Goal: Task Accomplishment & Management: Complete application form

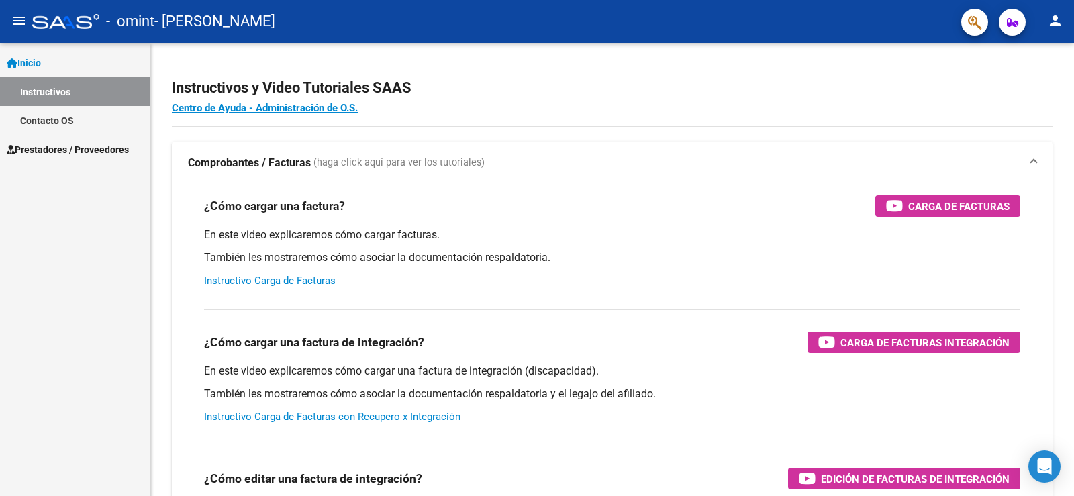
click at [103, 149] on span "Prestadores / Proveedores" at bounding box center [68, 149] width 122 height 15
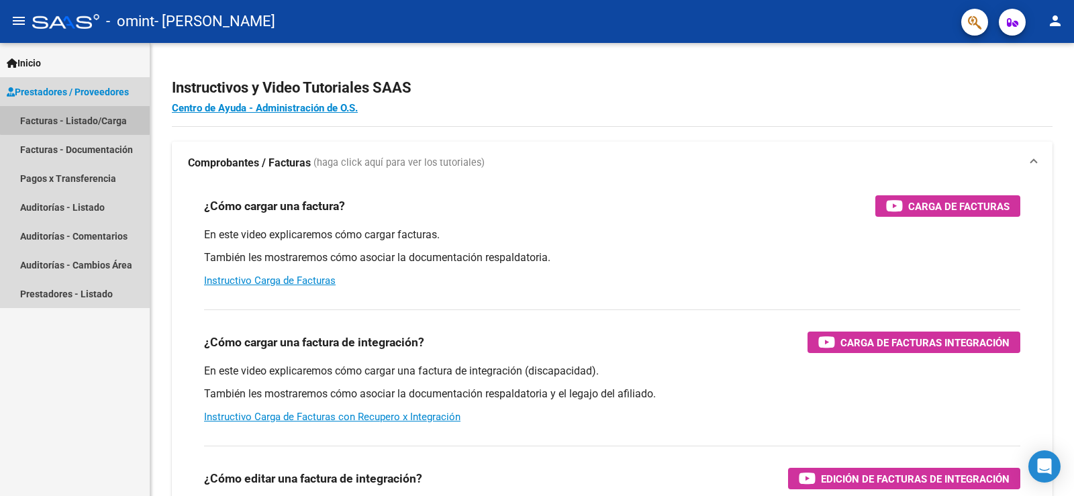
click at [97, 111] on link "Facturas - Listado/Carga" at bounding box center [75, 120] width 150 height 29
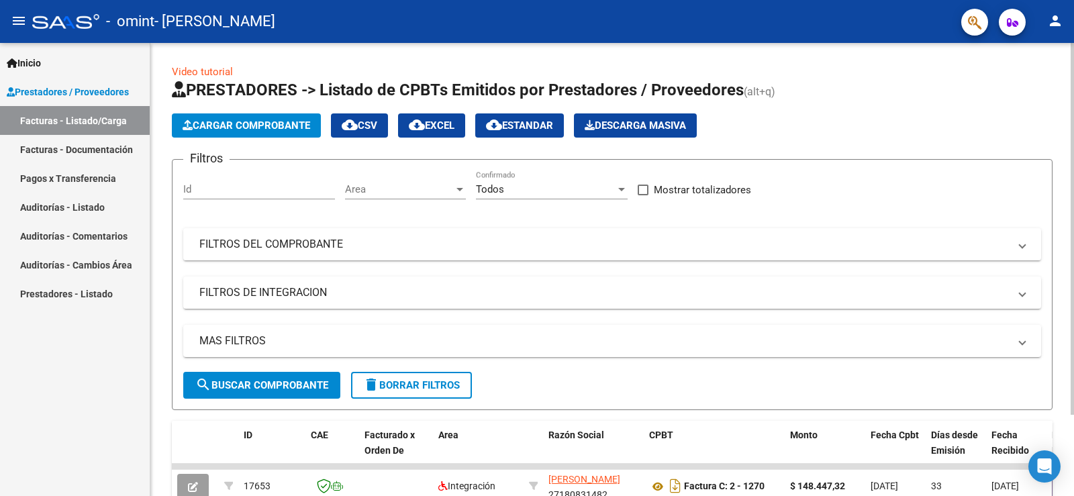
click at [217, 189] on input "Id" at bounding box center [259, 189] width 152 height 12
type input "0"
click at [282, 121] on span "Cargar Comprobante" at bounding box center [247, 125] width 128 height 12
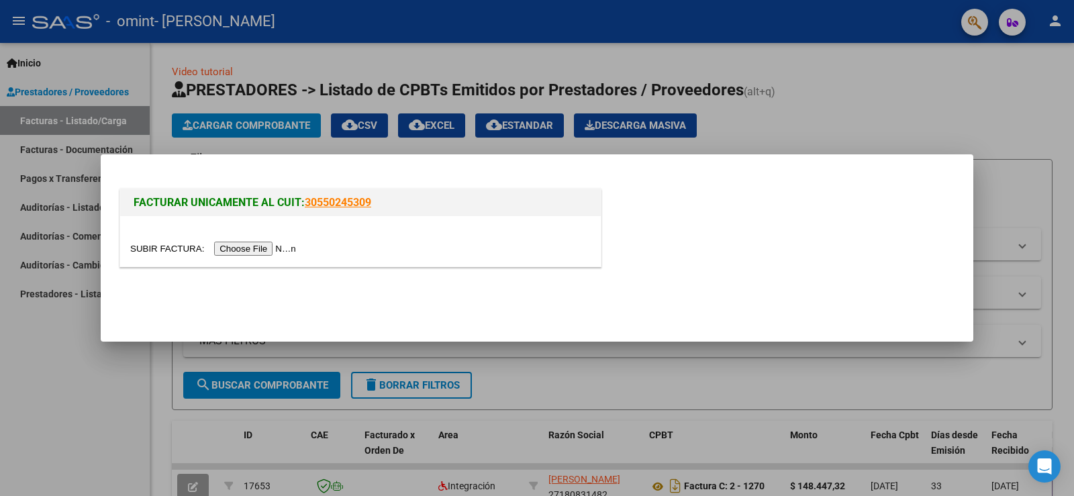
click at [284, 249] on input "file" at bounding box center [215, 249] width 170 height 14
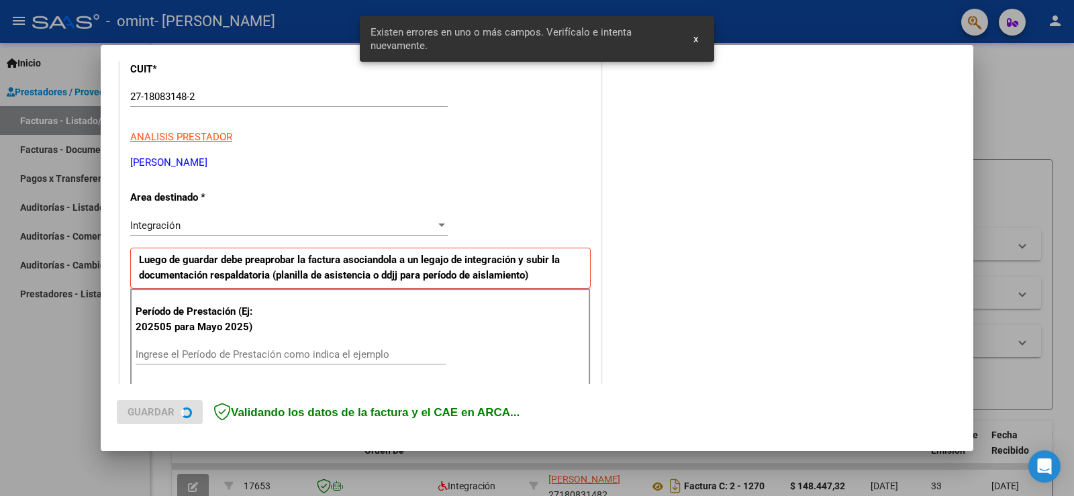
scroll to position [281, 0]
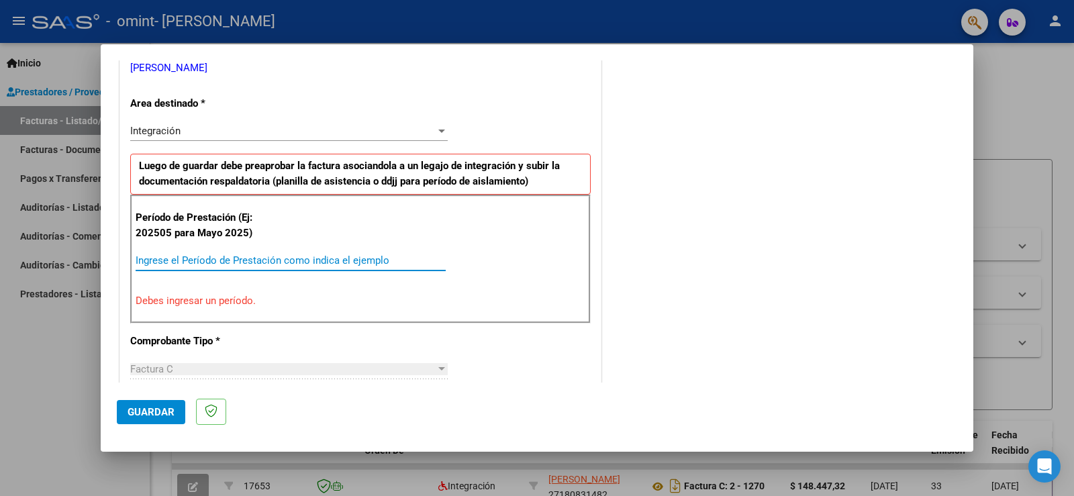
click at [285, 257] on input "Ingrese el Período de Prestación como indica el ejemplo" at bounding box center [291, 260] width 310 height 12
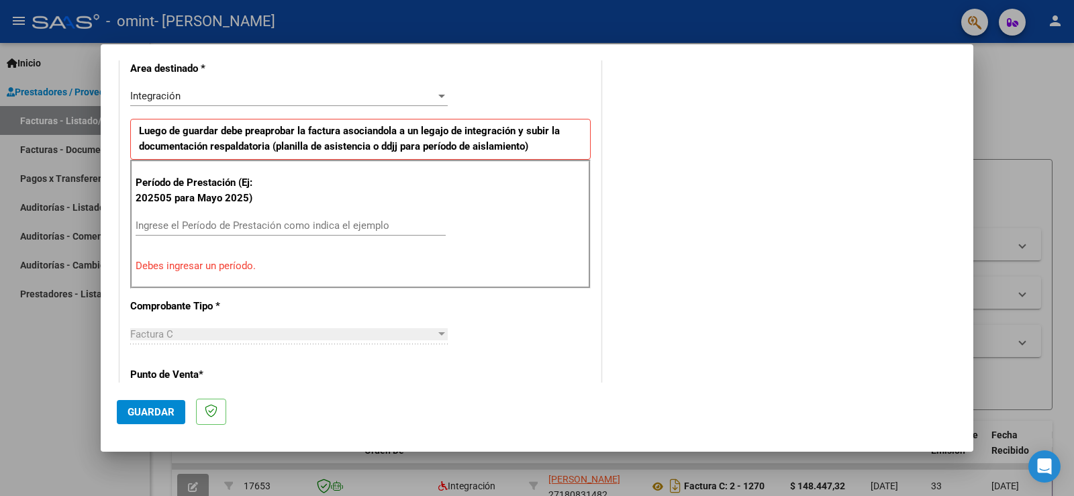
scroll to position [322, 0]
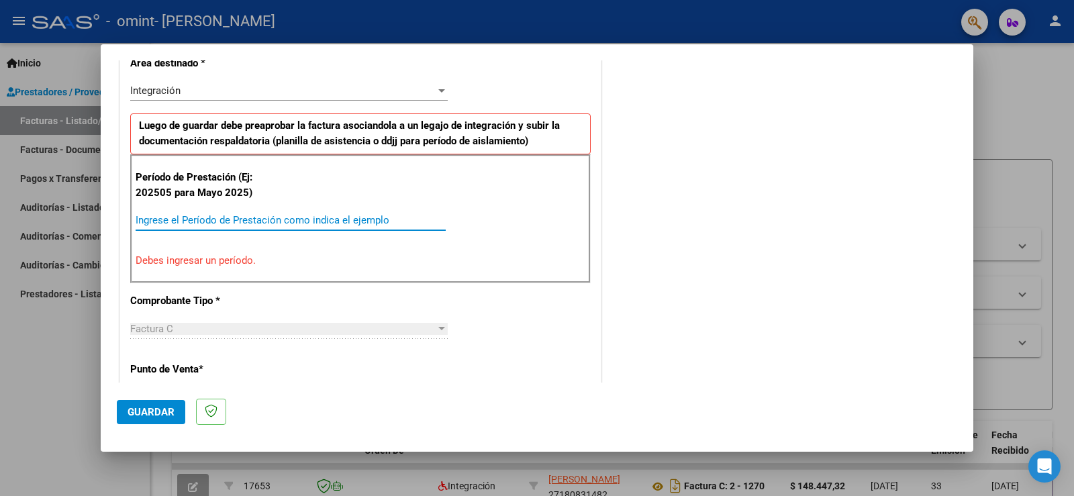
click at [315, 224] on input "Ingrese el Período de Prestación como indica el ejemplo" at bounding box center [291, 220] width 310 height 12
type input "2"
click at [265, 203] on div "Período de Prestación (Ej: 202505 para [DATE]) 08082025 Ingrese el Período de P…" at bounding box center [360, 218] width 461 height 129
click at [266, 275] on div "Período de Prestación (Ej: 202505 para [DATE]) 08082025 Ingrese el Período de P…" at bounding box center [360, 218] width 461 height 129
click at [245, 356] on div "CUIT * 27-18083148-2 Ingresar CUIT ANALISIS PRESTADOR [PERSON_NAME] [PERSON_NAM…" at bounding box center [360, 429] width 481 height 1045
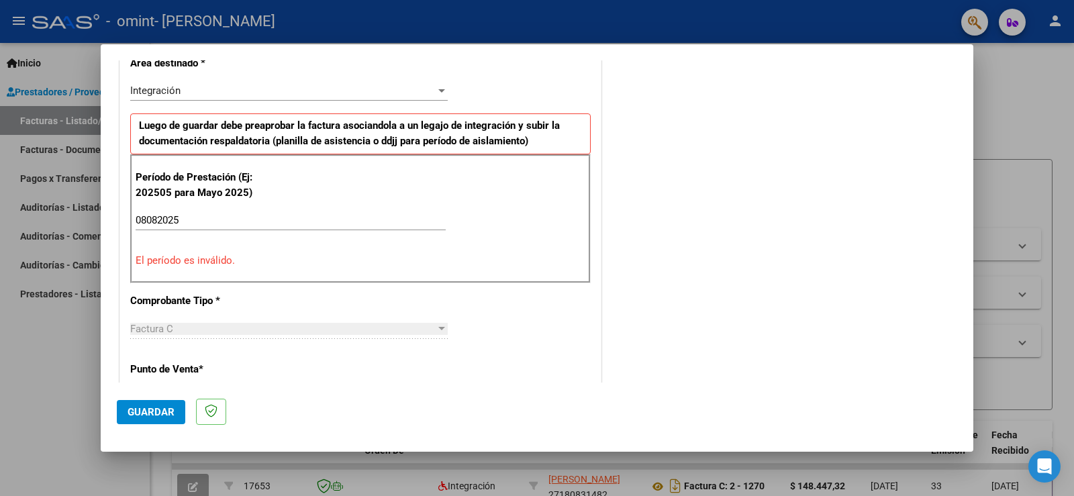
click at [256, 305] on p "Comprobante Tipo *" at bounding box center [199, 300] width 138 height 15
drag, startPoint x: 394, startPoint y: 211, endPoint x: 340, endPoint y: 213, distance: 53.7
click at [394, 212] on div "08082025 Ingrese el Período de Prestación como indica el ejemplo" at bounding box center [291, 220] width 310 height 20
type input "082508"
drag, startPoint x: 323, startPoint y: 334, endPoint x: 342, endPoint y: 326, distance: 20.7
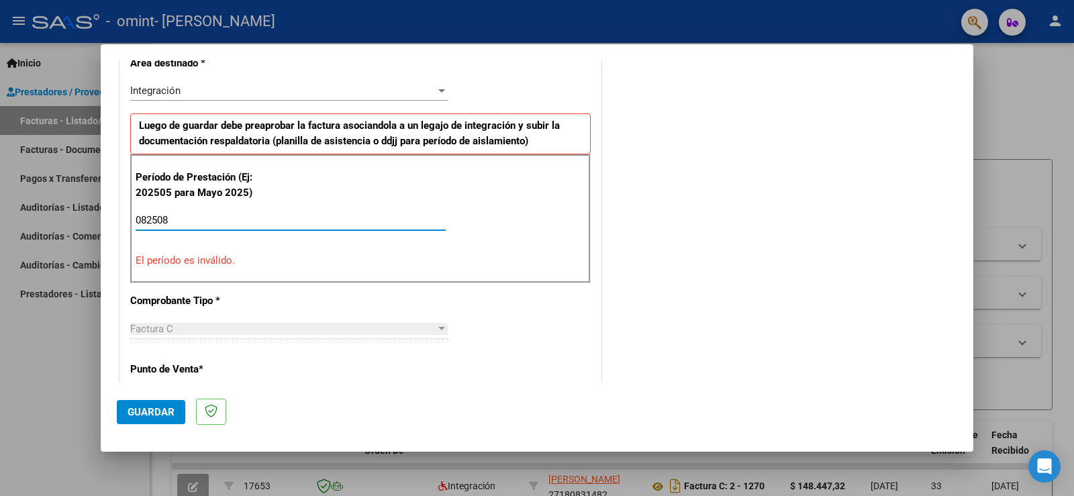
click at [326, 334] on div "Factura C" at bounding box center [282, 329] width 305 height 12
click at [576, 211] on div "Período de Prestación (Ej: 202505 para [DATE]) 082508 Ingrese el Período de Pre…" at bounding box center [360, 218] width 461 height 129
click at [502, 124] on strong "Luego de guardar debe preaprobar la factura asociandola a un legajo de integrac…" at bounding box center [349, 133] width 421 height 28
click at [520, 138] on strong "Luego de guardar debe preaprobar la factura asociandola a un legajo de integrac…" at bounding box center [349, 133] width 421 height 28
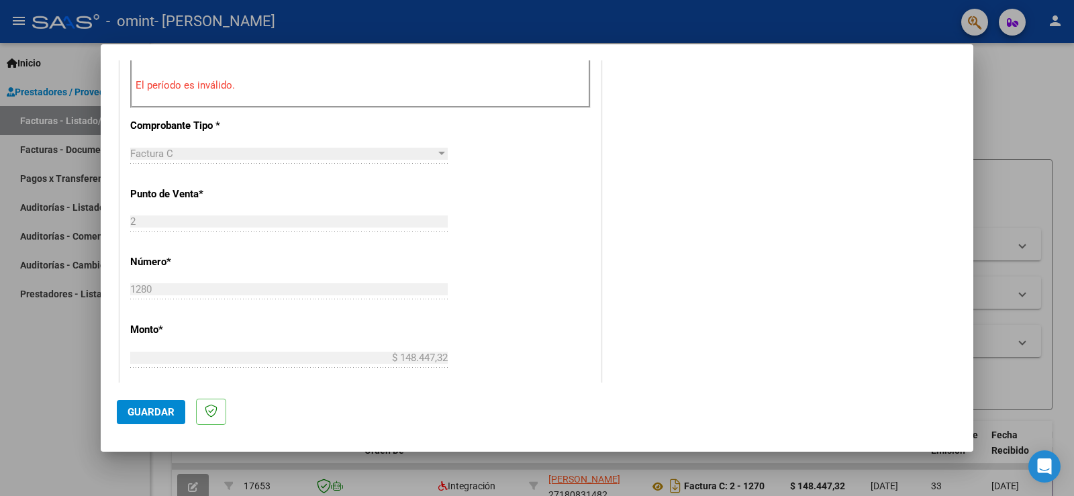
scroll to position [500, 0]
click at [424, 154] on div "Factura C" at bounding box center [282, 150] width 305 height 12
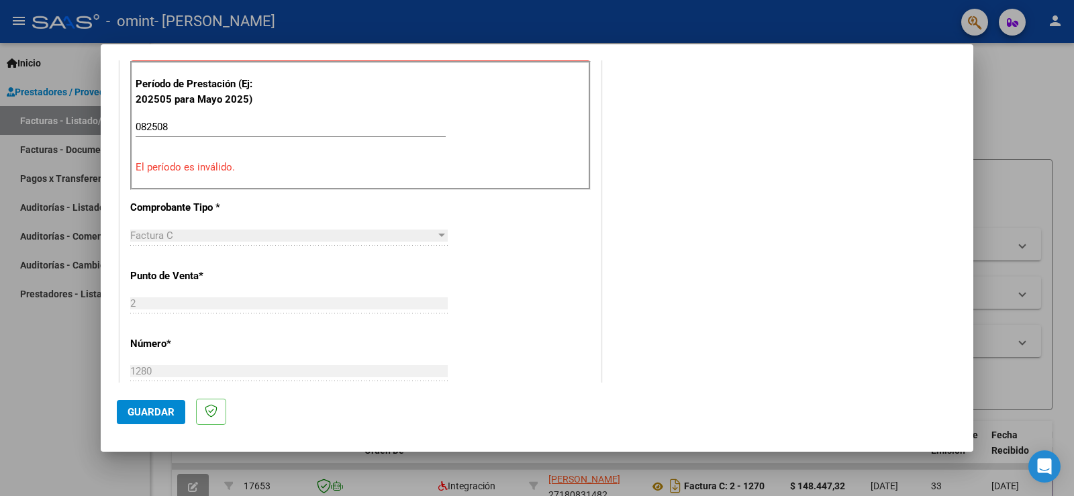
scroll to position [403, 0]
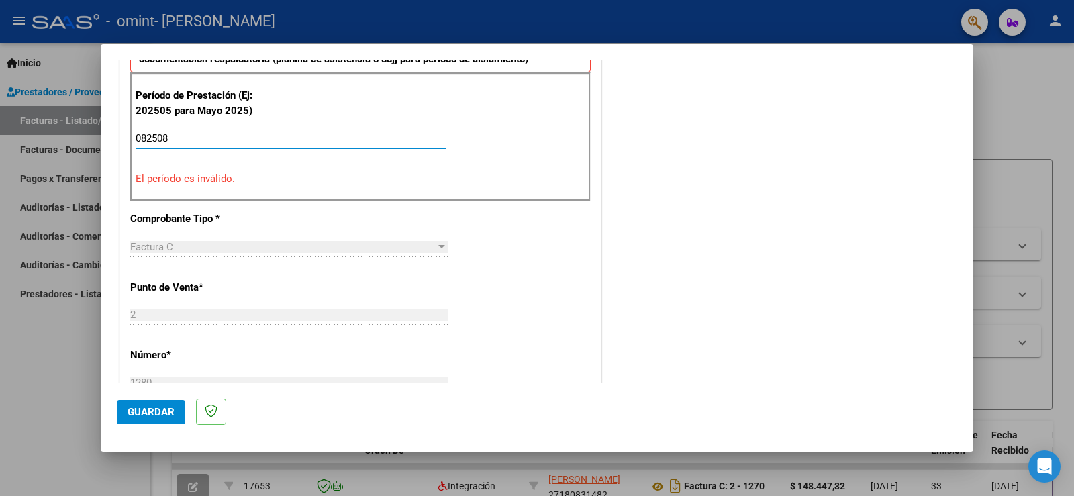
drag, startPoint x: 209, startPoint y: 141, endPoint x: 104, endPoint y: 152, distance: 105.9
click at [106, 148] on mat-dialog-content "COMPROBANTE VER COMPROBANTE El comprobante fue leído exitosamente. DATOS DEL CO…" at bounding box center [537, 221] width 873 height 322
type input "0"
type input "080825"
drag, startPoint x: 185, startPoint y: 165, endPoint x: 448, endPoint y: 191, distance: 264.5
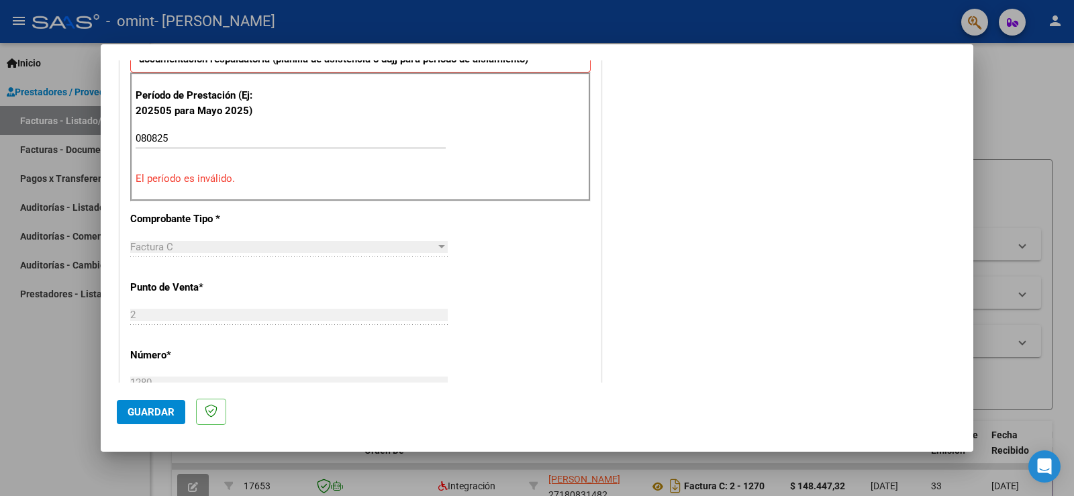
click at [189, 164] on div "Período de Prestación (Ej: 202505 para [DATE]) 080825 Ingrese el Período de Pre…" at bounding box center [360, 137] width 461 height 129
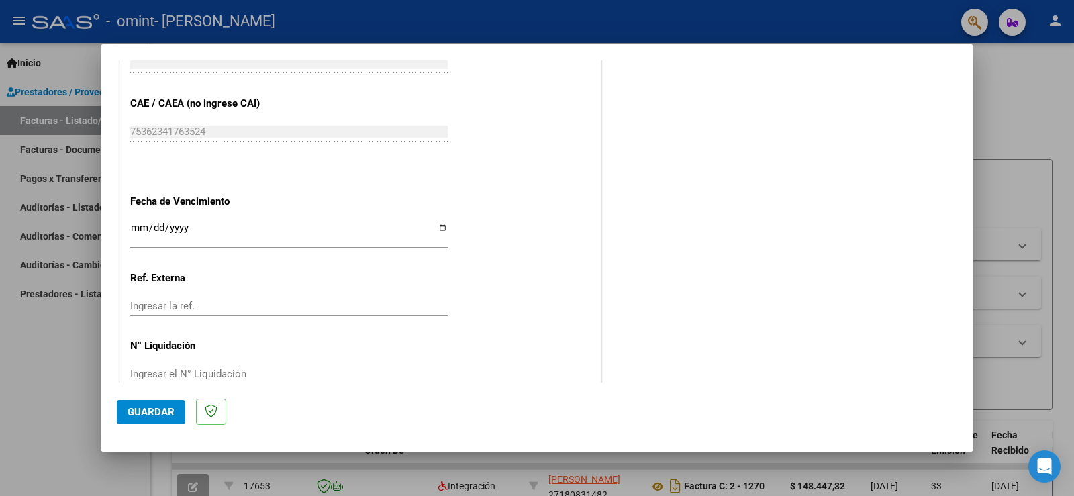
scroll to position [895, 0]
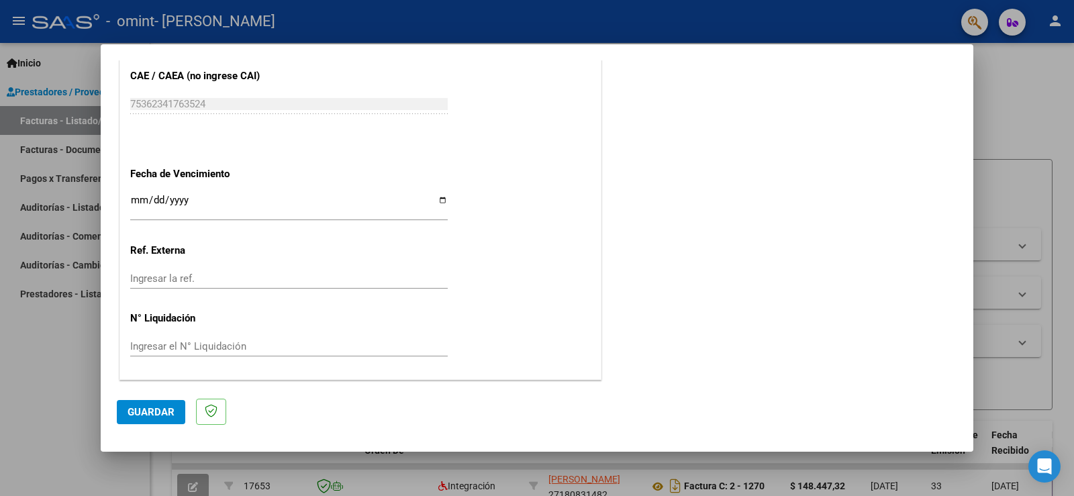
click at [254, 212] on input "Ingresar la fecha" at bounding box center [289, 205] width 318 height 21
click at [132, 193] on div "Ingresar la fecha" at bounding box center [289, 206] width 318 height 29
click at [140, 198] on input "Ingresar la fecha" at bounding box center [289, 205] width 318 height 21
click at [434, 197] on input "Ingresar la fecha" at bounding box center [289, 205] width 318 height 21
click at [441, 202] on input "Ingresar la fecha" at bounding box center [289, 205] width 318 height 21
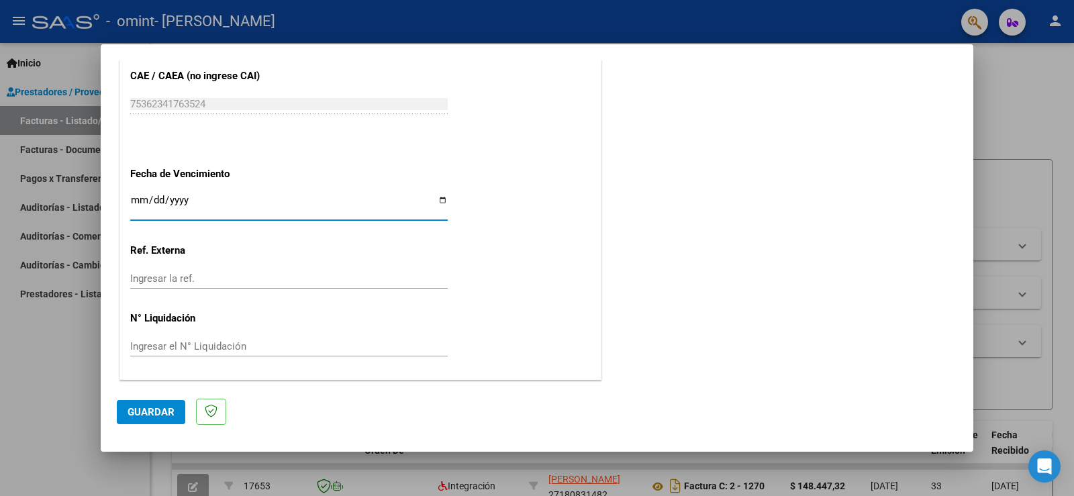
click at [441, 202] on input "Ingresar la fecha" at bounding box center [289, 205] width 318 height 21
type input "[DATE]"
click at [197, 277] on input "Ingresar la ref." at bounding box center [289, 279] width 318 height 12
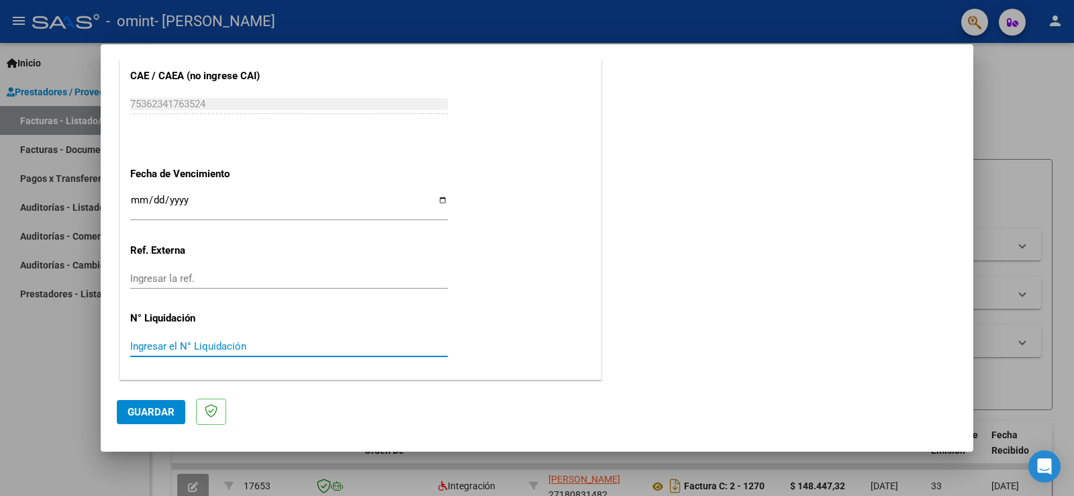
click at [282, 346] on input "Ingresar el N° Liquidación" at bounding box center [289, 346] width 318 height 12
type input "148447"
type input "148447.32"
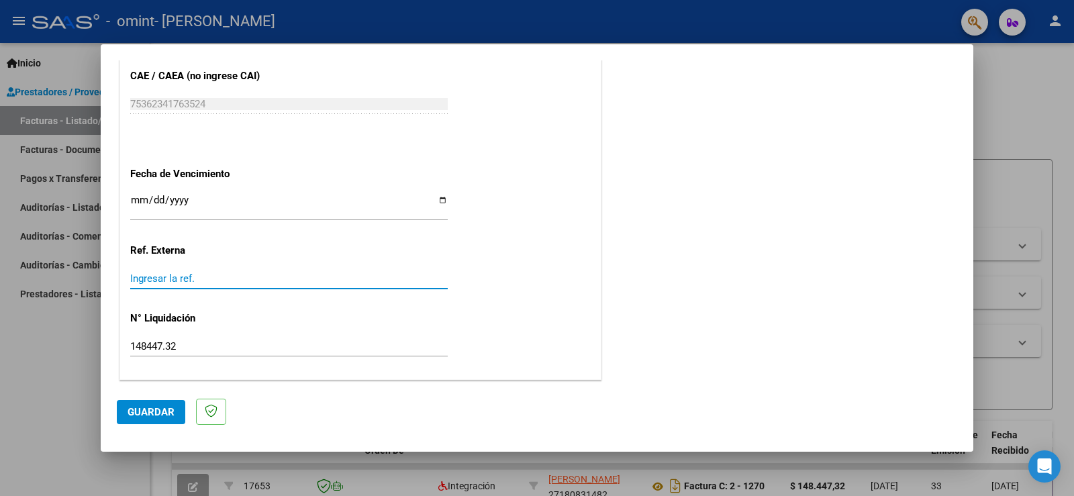
click at [327, 281] on input "Ingresar la ref." at bounding box center [289, 279] width 318 height 12
click at [181, 251] on p "Ref. Externa" at bounding box center [199, 250] width 138 height 15
click at [290, 290] on div "Ingresar la ref." at bounding box center [289, 285] width 318 height 33
click at [301, 282] on input "Ingresar la ref." at bounding box center [289, 279] width 318 height 12
click at [160, 401] on button "Guardar" at bounding box center [151, 412] width 68 height 24
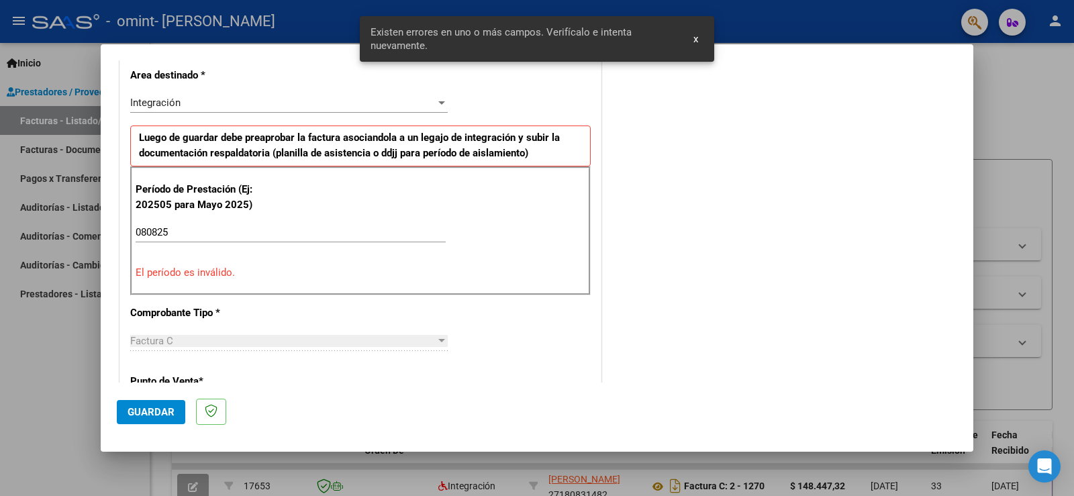
scroll to position [306, 0]
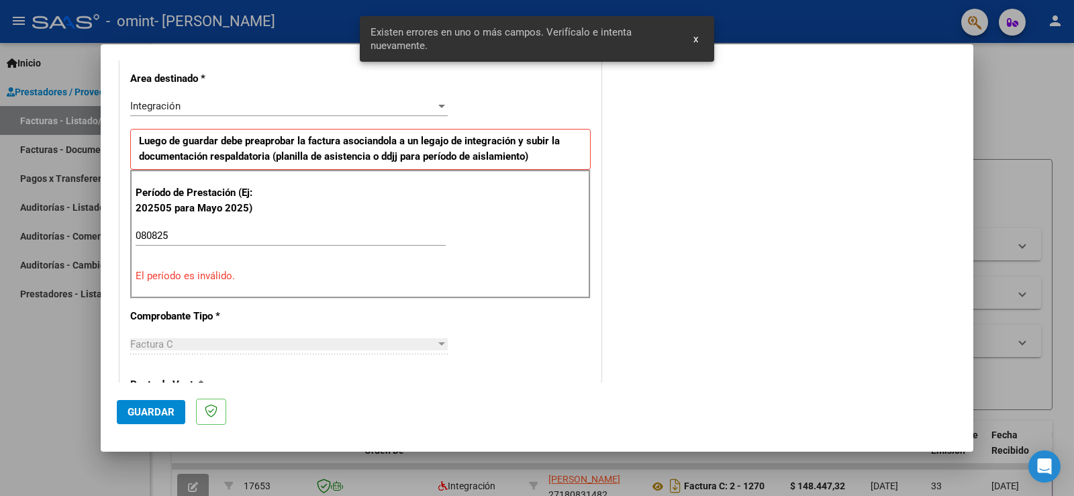
click at [222, 226] on div "080825 Ingrese el Período de Prestación como indica el ejemplo" at bounding box center [291, 236] width 310 height 20
click at [354, 99] on div "Integración Seleccionar Area" at bounding box center [289, 106] width 318 height 20
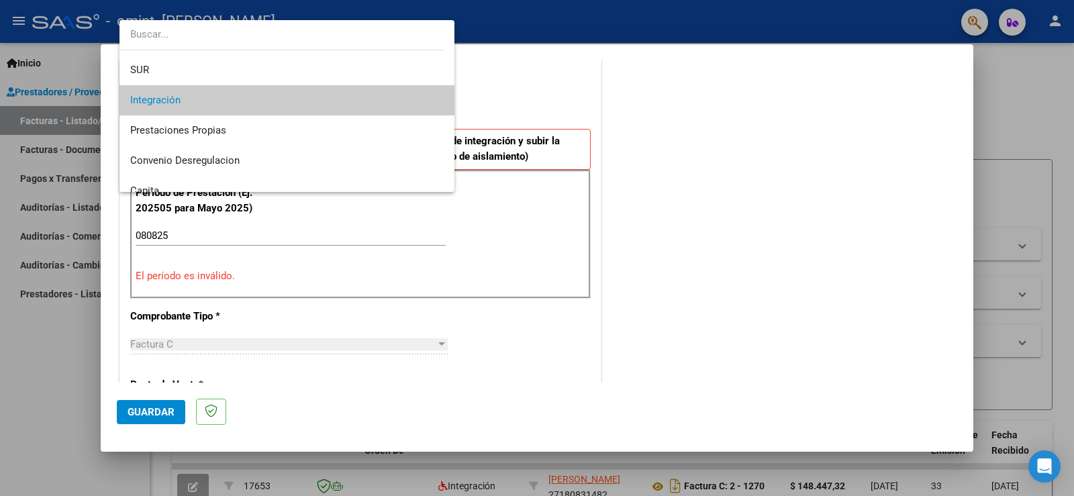
scroll to position [100, 0]
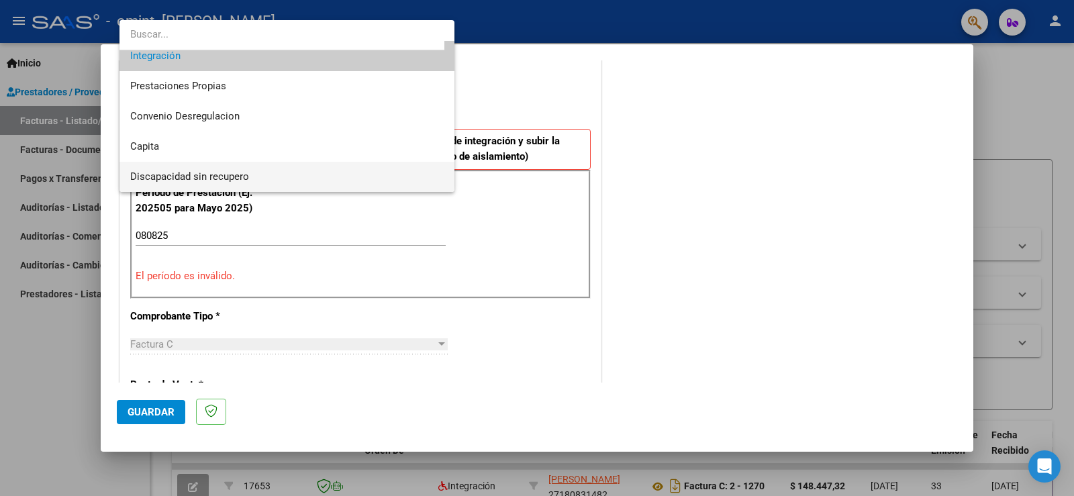
click at [403, 180] on span "Discapacidad sin recupero" at bounding box center [287, 177] width 314 height 30
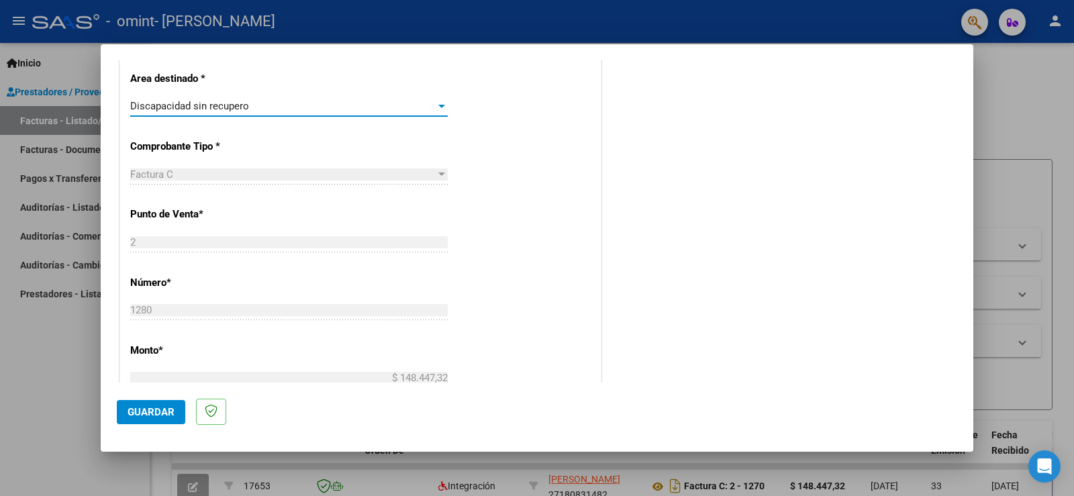
click at [144, 411] on span "Guardar" at bounding box center [151, 412] width 47 height 12
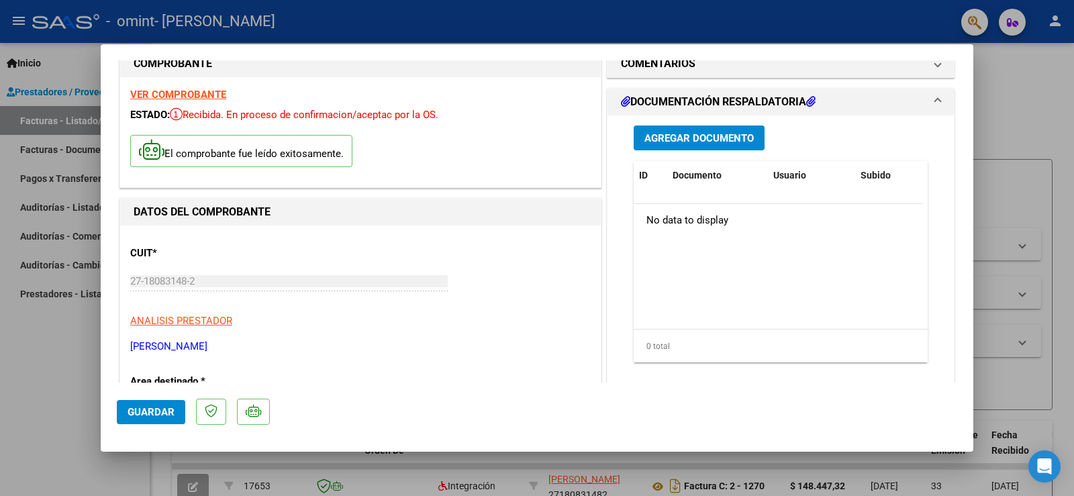
scroll to position [0, 0]
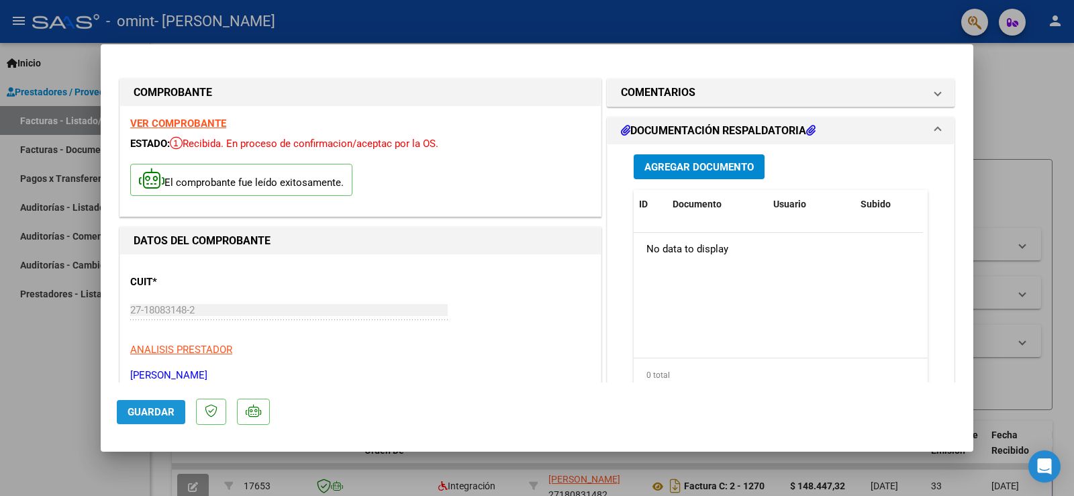
click at [152, 414] on span "Guardar" at bounding box center [151, 412] width 47 height 12
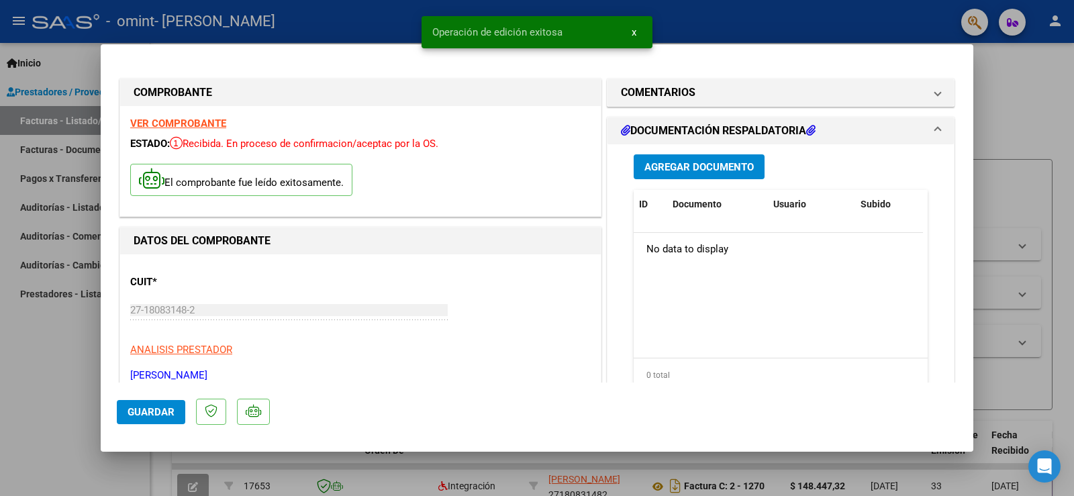
click at [728, 163] on span "Agregar Documento" at bounding box center [698, 167] width 109 height 12
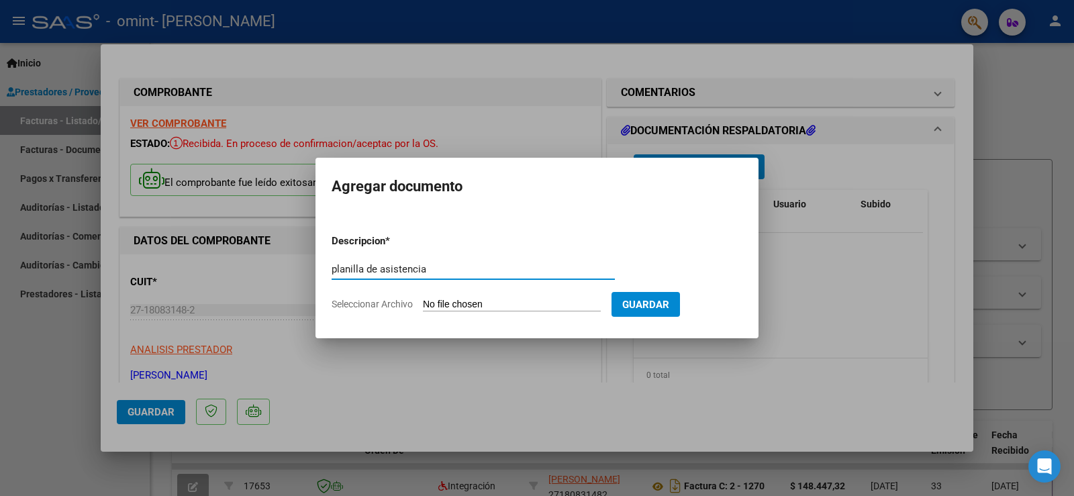
type input "planilla de asistencia"
click at [466, 301] on input "Seleccionar Archivo" at bounding box center [512, 305] width 178 height 13
click at [469, 300] on input "Seleccionar Archivo" at bounding box center [512, 305] width 178 height 13
type input "C:\fakepath\Planilla [PERSON_NAME][DATE].pdf"
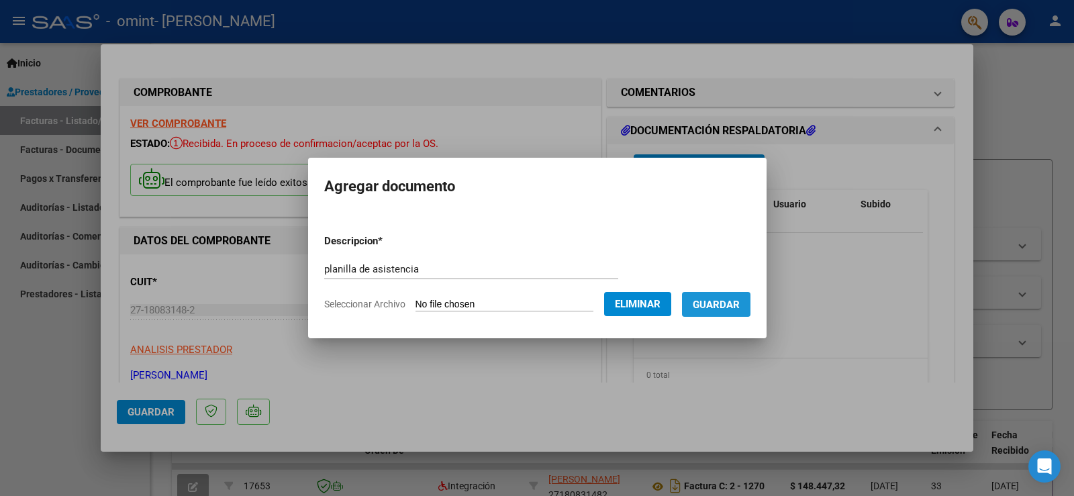
click at [738, 305] on span "Guardar" at bounding box center [716, 305] width 47 height 12
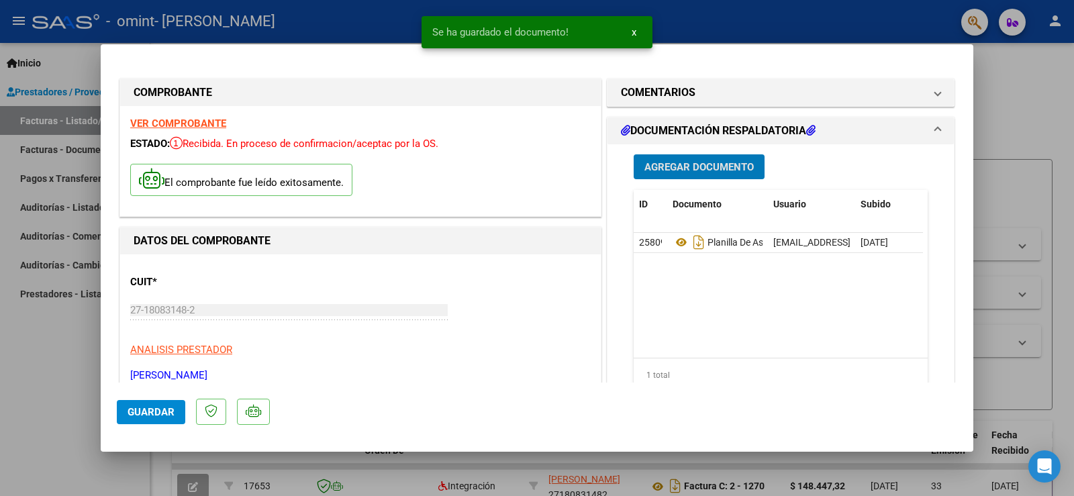
click at [138, 411] on span "Guardar" at bounding box center [151, 412] width 47 height 12
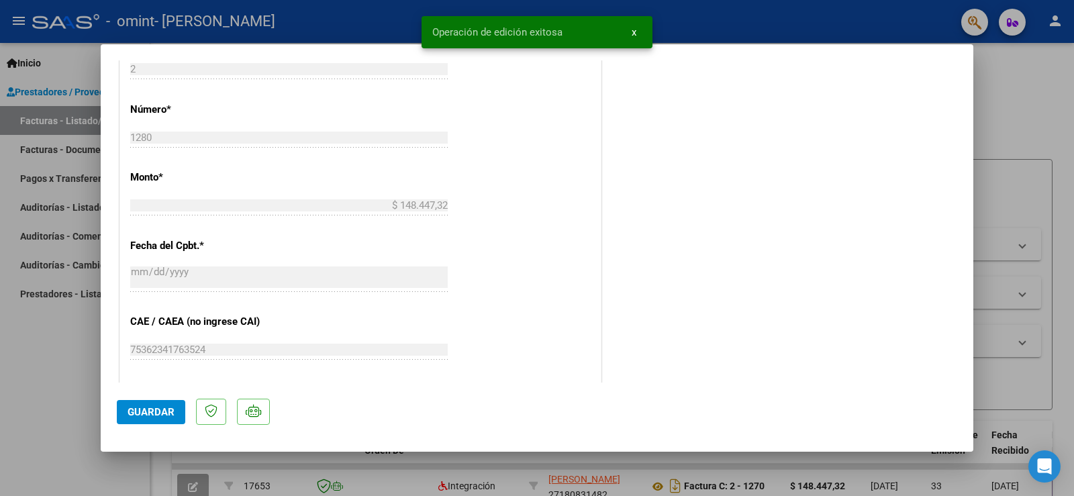
scroll to position [751, 0]
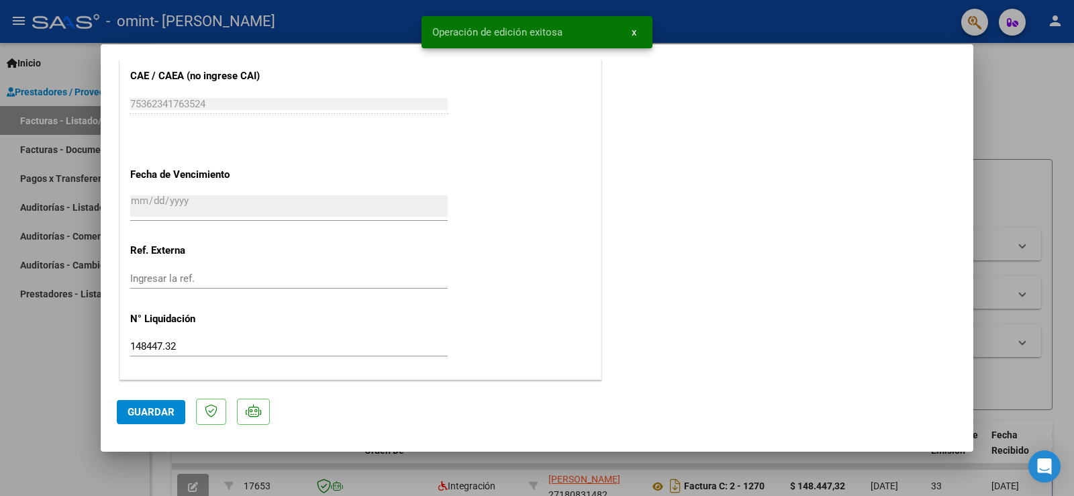
click at [1025, 294] on div at bounding box center [537, 248] width 1074 height 496
type input "$ 0,00"
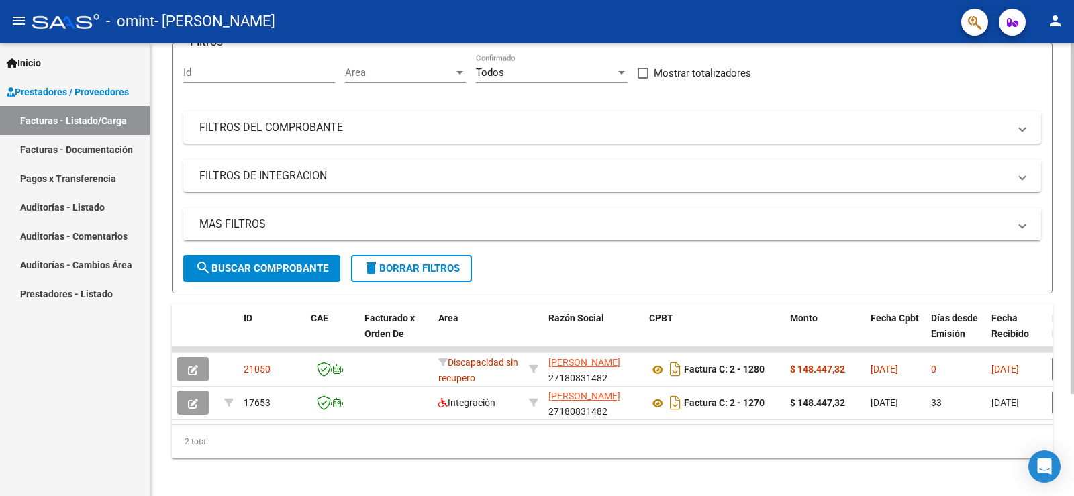
scroll to position [132, 0]
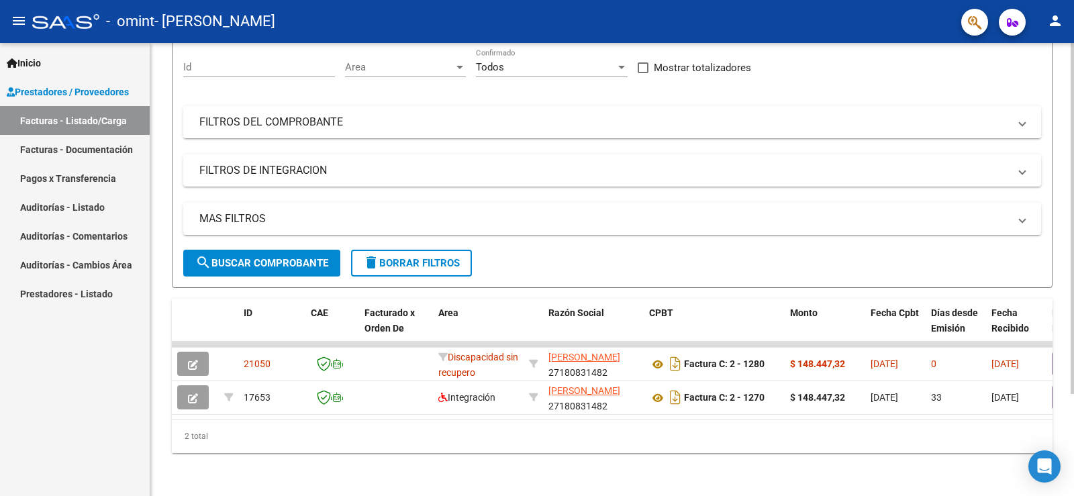
click at [1073, 330] on div at bounding box center [1072, 320] width 3 height 351
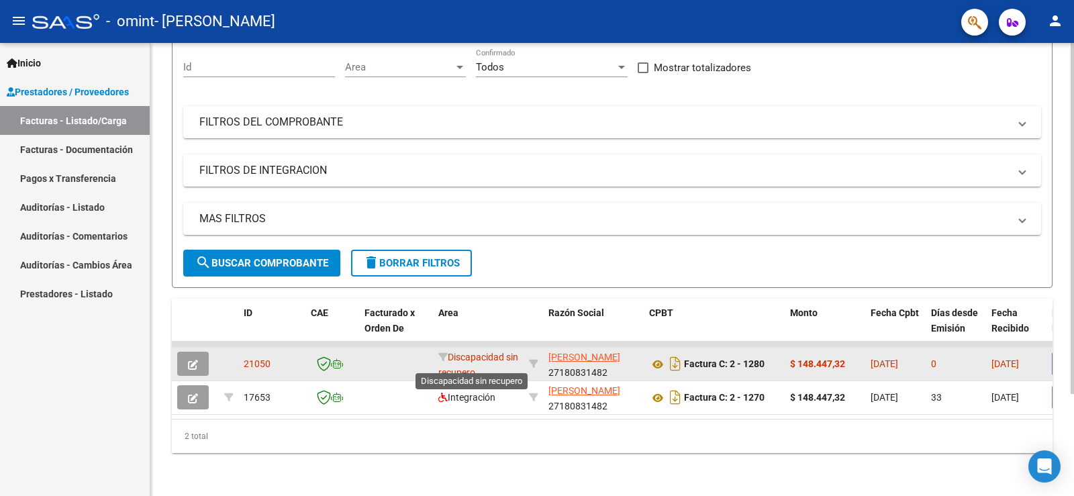
click at [500, 352] on span "Discapacidad sin recupero" at bounding box center [478, 365] width 80 height 26
click at [452, 352] on span "Discapacidad sin recupero" at bounding box center [478, 365] width 80 height 26
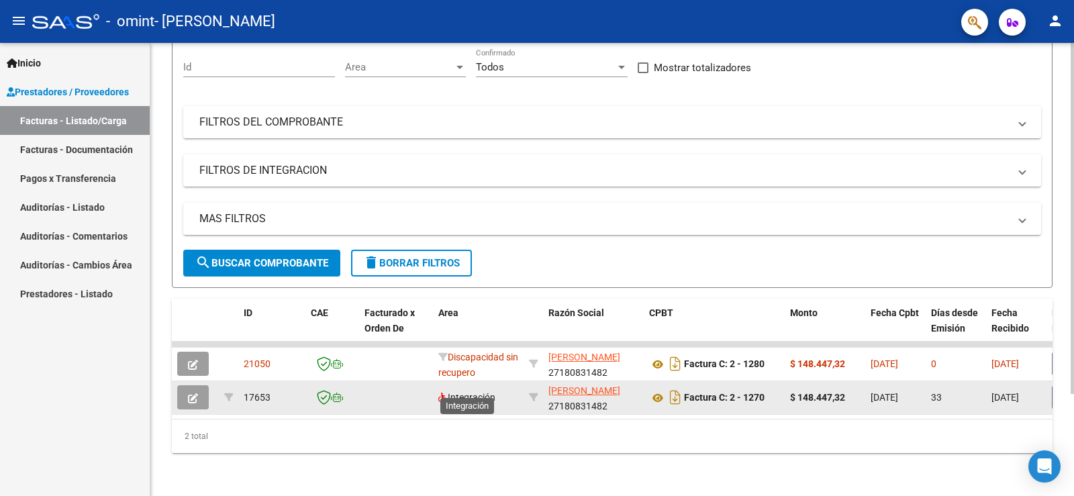
click at [471, 392] on span "Integración" at bounding box center [466, 397] width 57 height 11
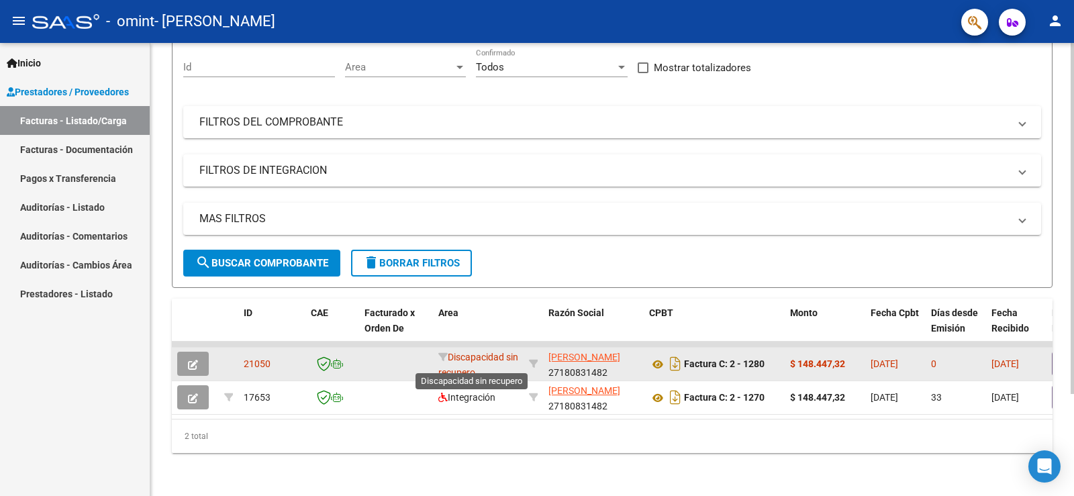
click at [475, 352] on span "Discapacidad sin recupero" at bounding box center [478, 365] width 80 height 26
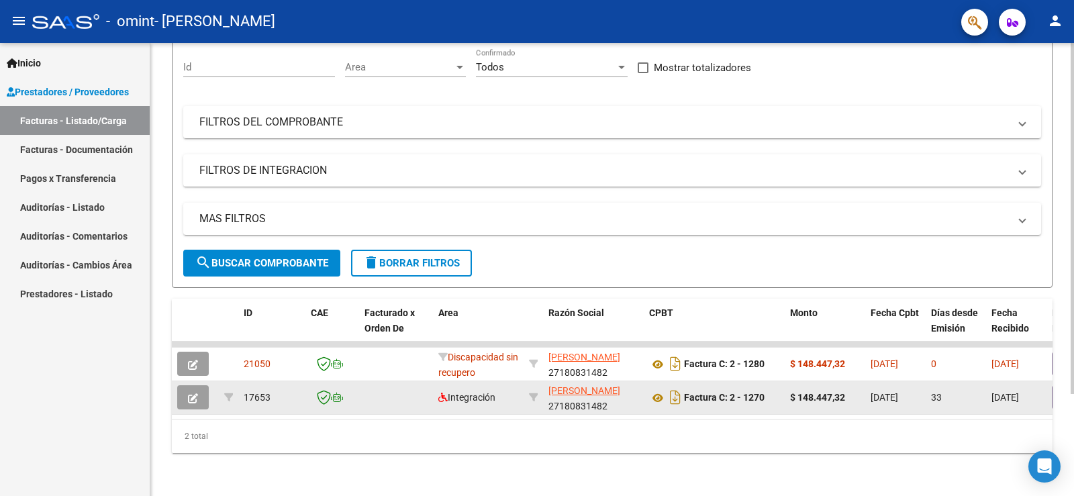
click at [479, 393] on div "Integración" at bounding box center [478, 397] width 80 height 15
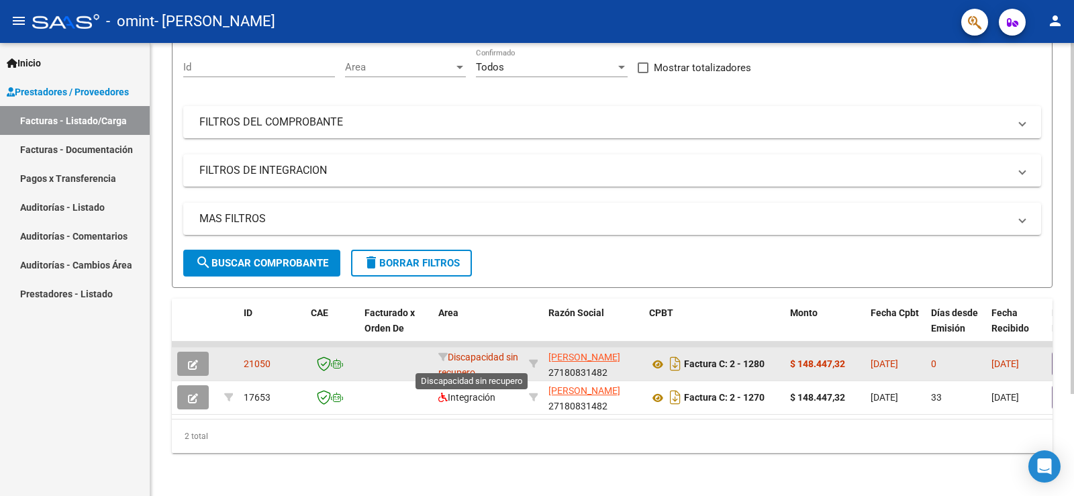
click at [471, 365] on span "Discapacidad sin recupero" at bounding box center [478, 365] width 80 height 26
click at [187, 352] on button "button" at bounding box center [193, 364] width 32 height 24
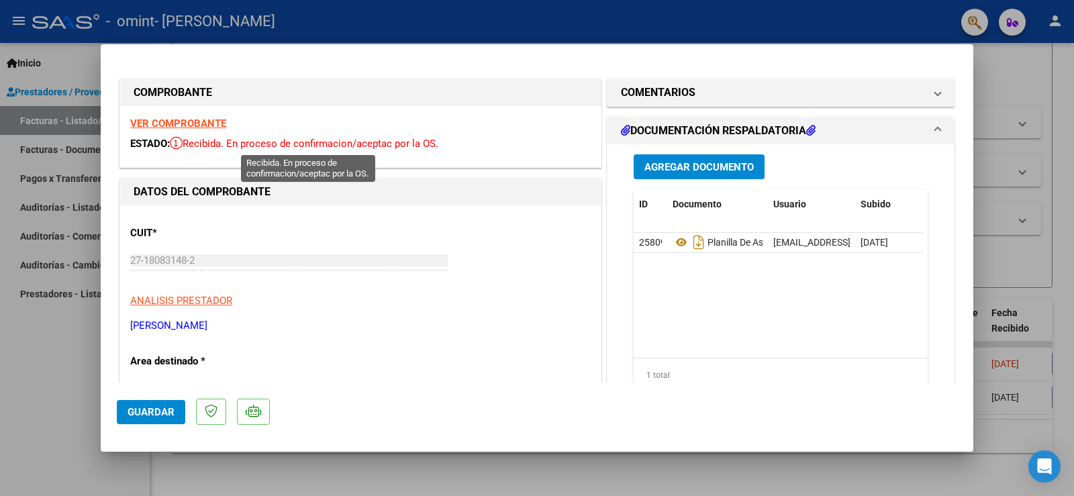
click at [216, 139] on span "Recibida. En proceso de confirmacion/aceptac por la OS." at bounding box center [304, 144] width 269 height 12
click at [215, 125] on strong "VER COMPROBANTE" at bounding box center [178, 123] width 96 height 12
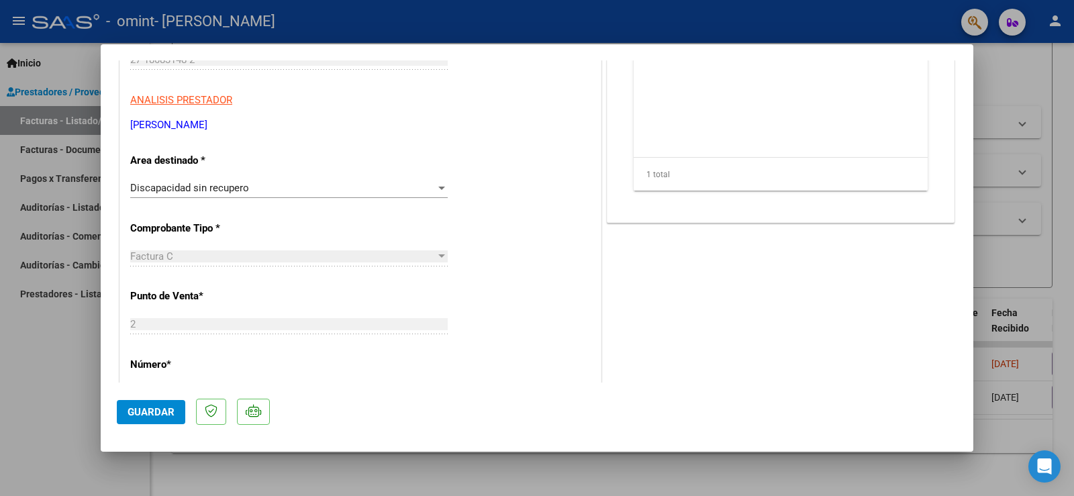
scroll to position [210, 0]
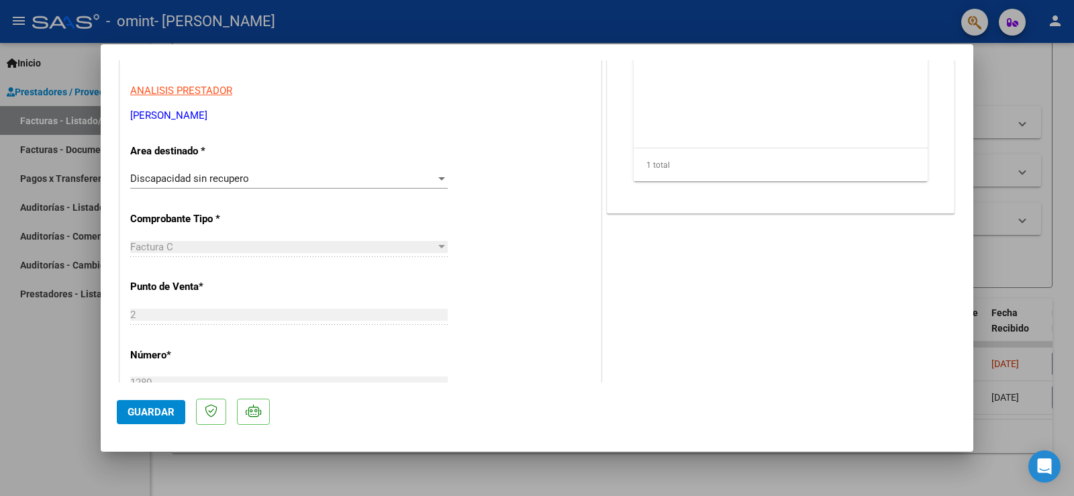
click at [382, 169] on div "Discapacidad sin recupero Seleccionar Area" at bounding box center [289, 179] width 318 height 20
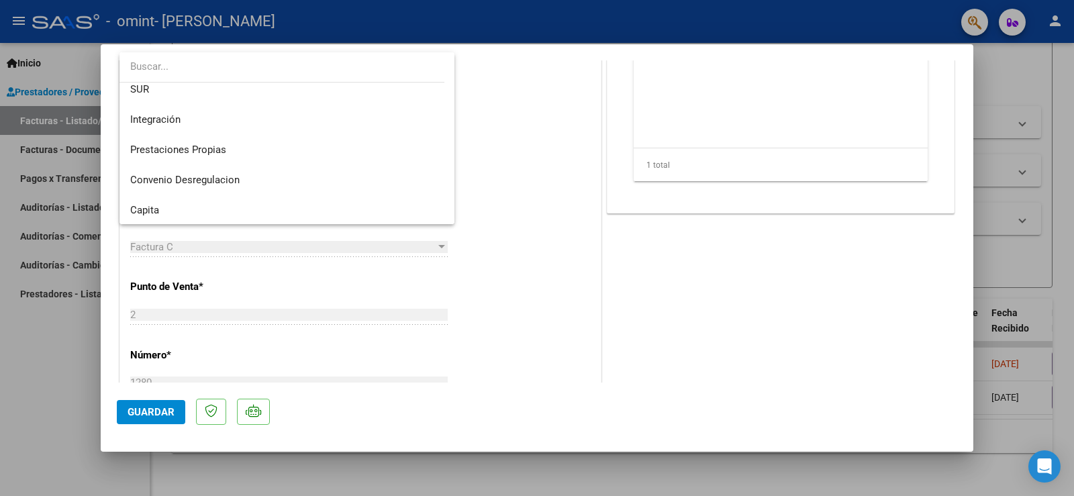
scroll to position [62, 0]
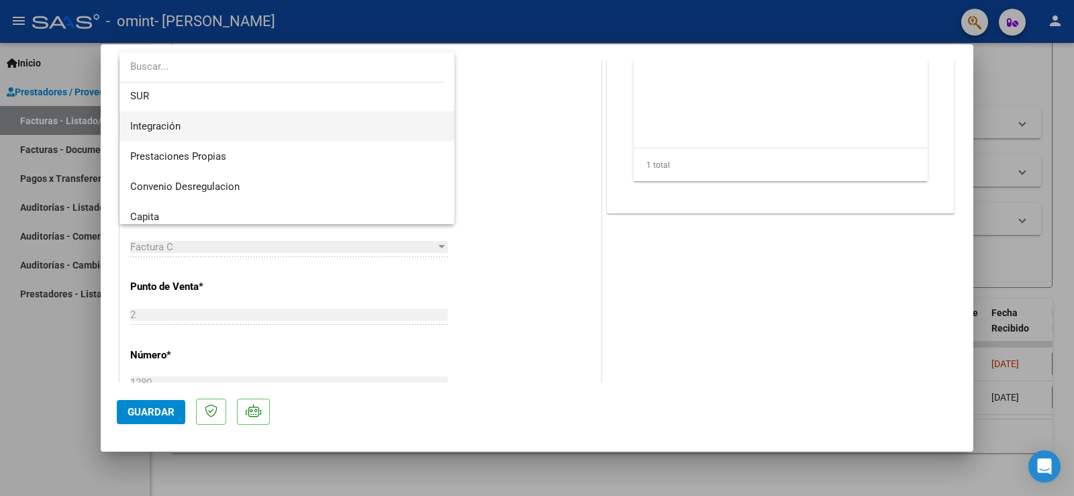
click at [329, 121] on span "Integración" at bounding box center [287, 126] width 314 height 30
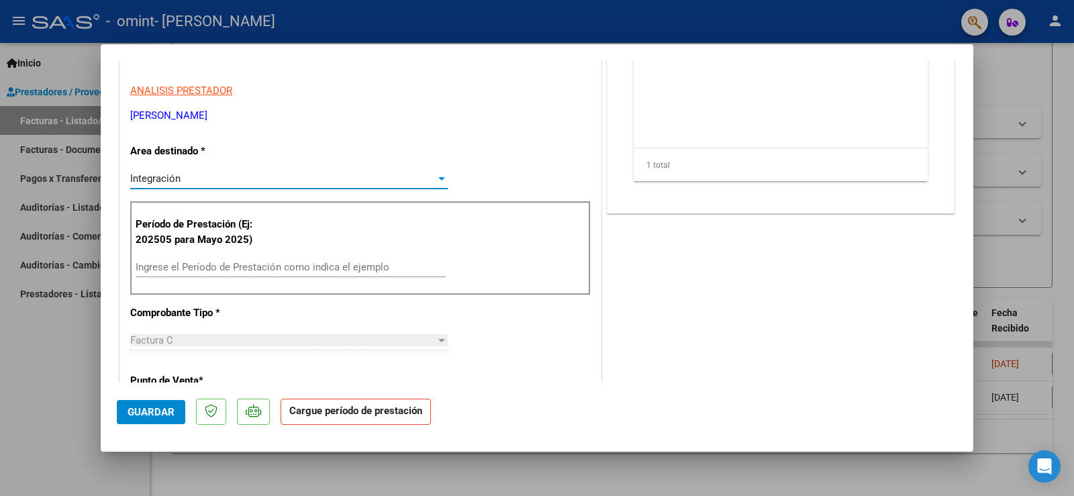
click at [150, 408] on span "Guardar" at bounding box center [151, 412] width 47 height 12
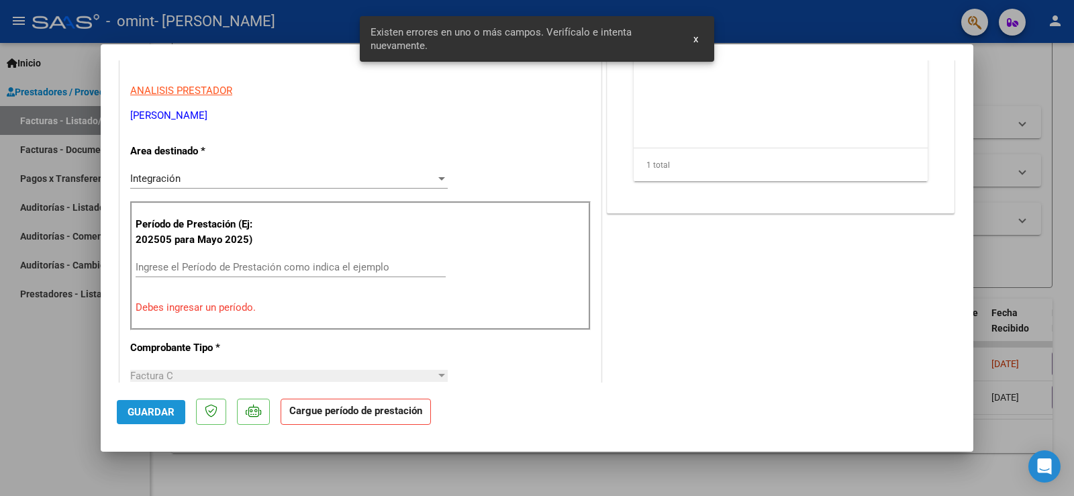
scroll to position [242, 0]
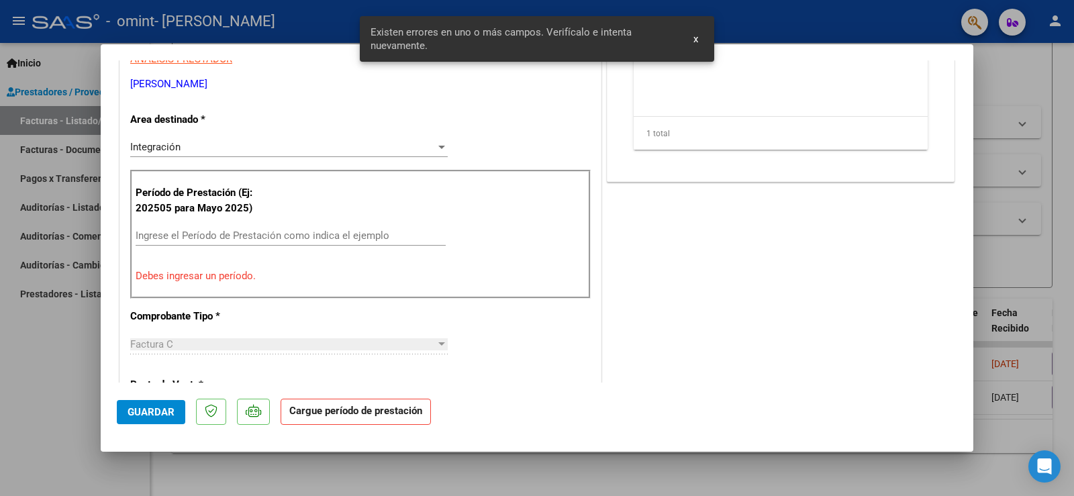
click at [308, 230] on input "Ingrese el Período de Prestación como indica el ejemplo" at bounding box center [291, 236] width 310 height 12
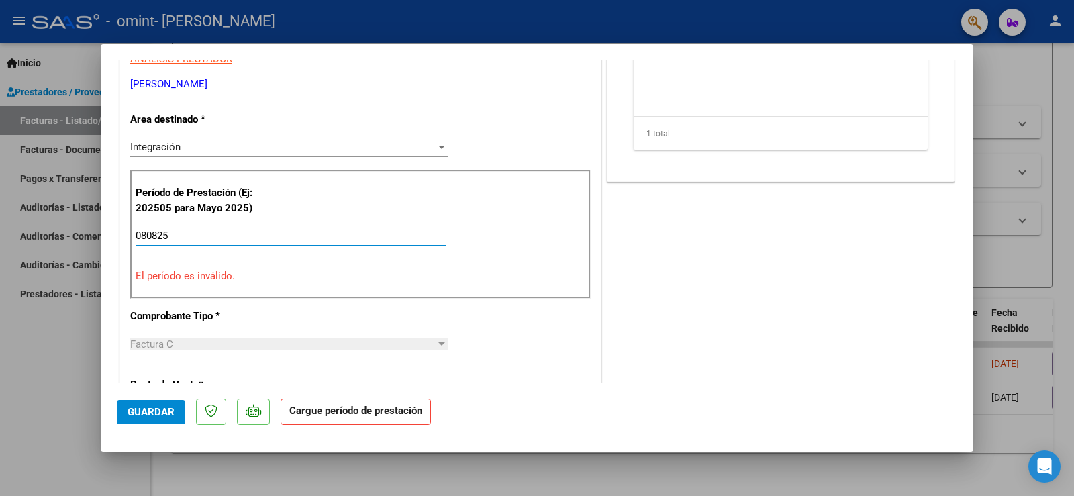
click at [144, 407] on span "Guardar" at bounding box center [151, 412] width 47 height 12
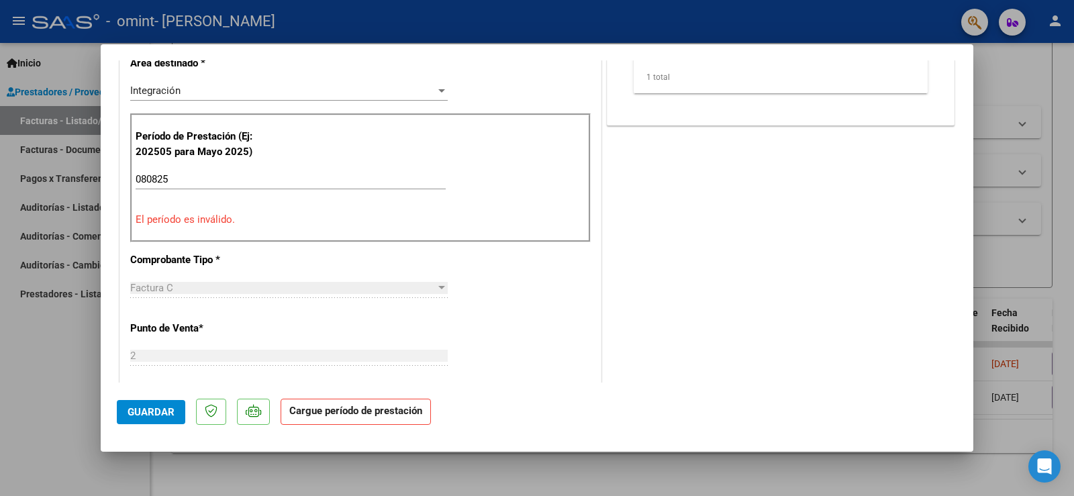
scroll to position [314, 0]
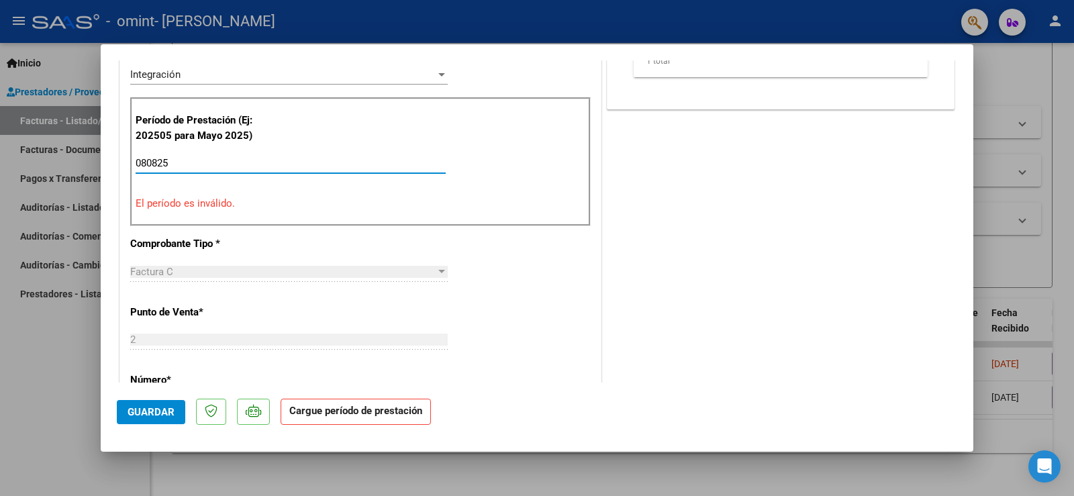
click at [214, 161] on input "080825" at bounding box center [291, 163] width 310 height 12
click at [164, 411] on span "Guardar" at bounding box center [151, 412] width 47 height 12
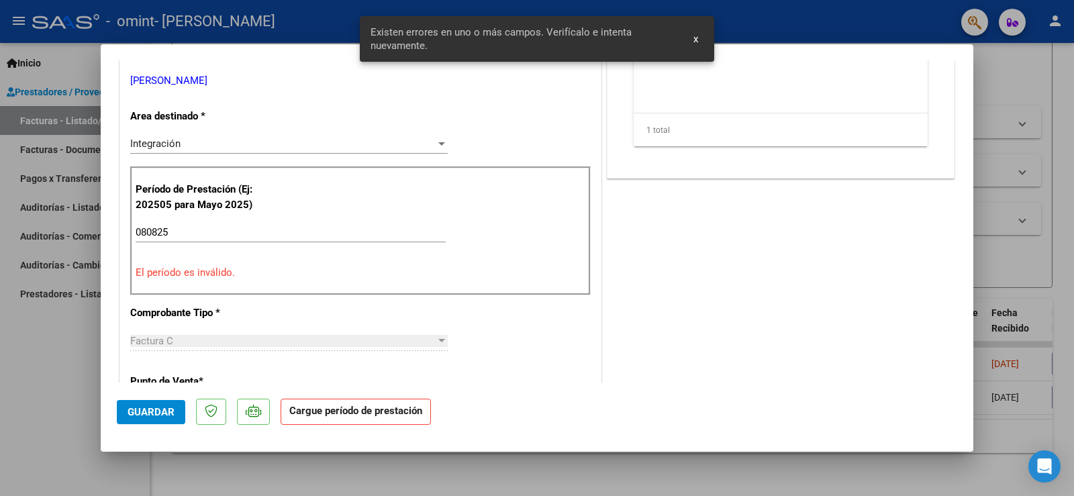
scroll to position [242, 0]
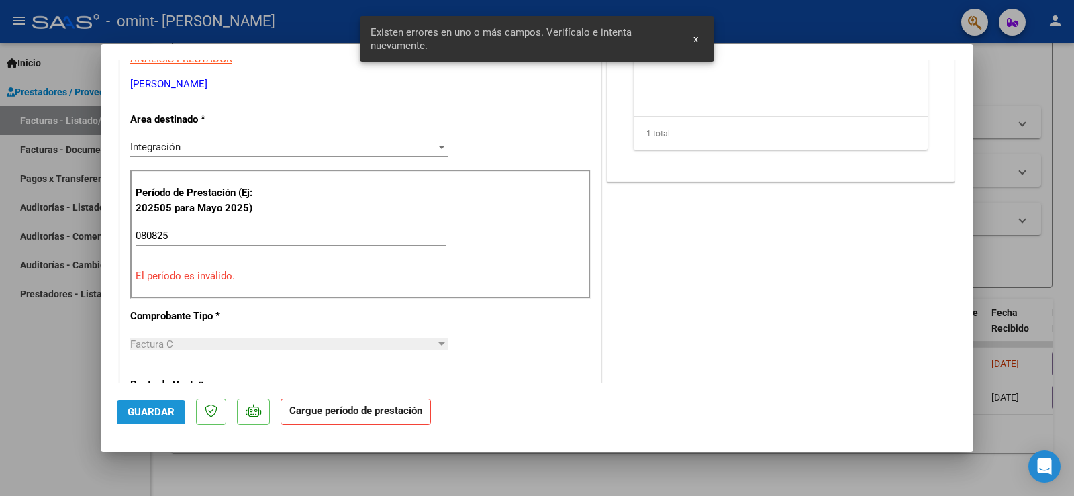
click at [164, 411] on span "Guardar" at bounding box center [151, 412] width 47 height 12
click at [411, 140] on div "Integración Seleccionar Area" at bounding box center [289, 147] width 318 height 20
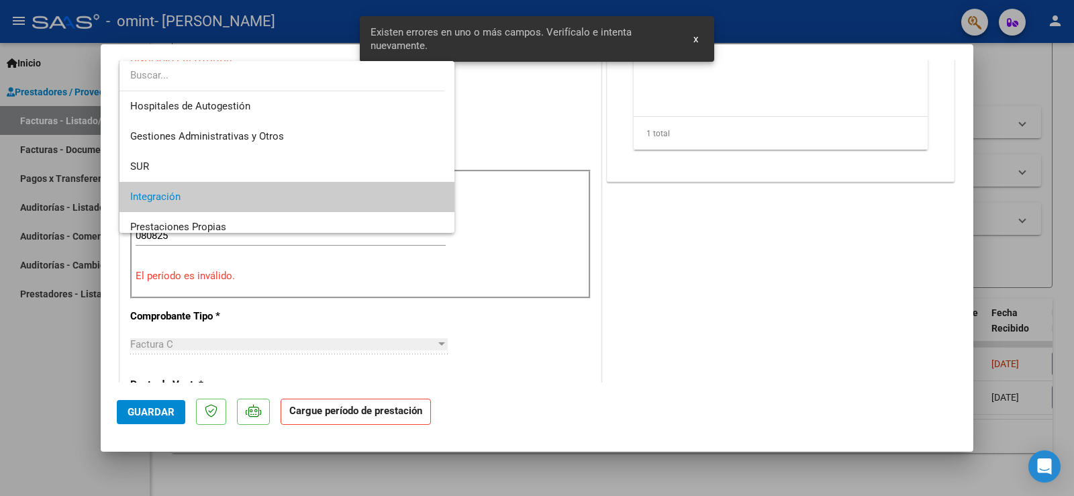
scroll to position [50, 0]
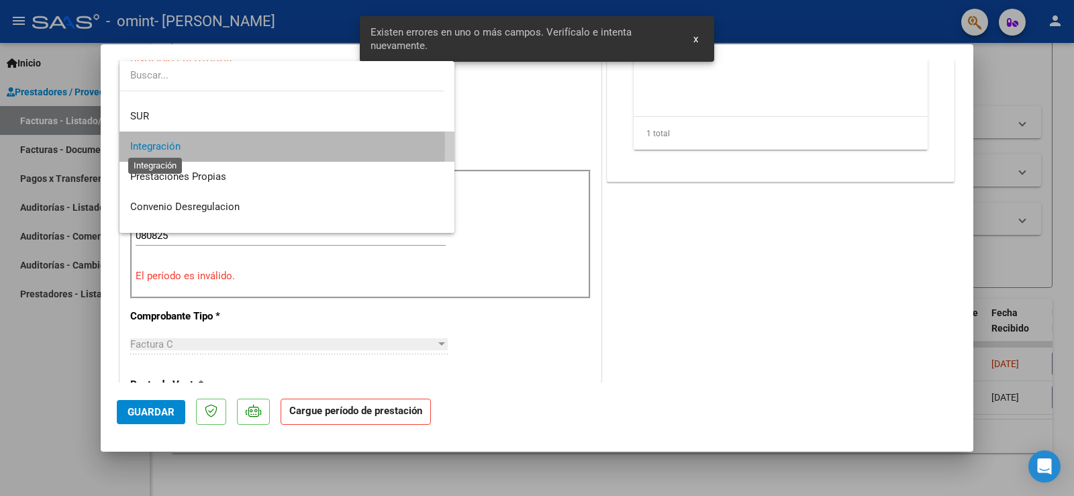
click at [176, 146] on span "Integración" at bounding box center [155, 146] width 50 height 12
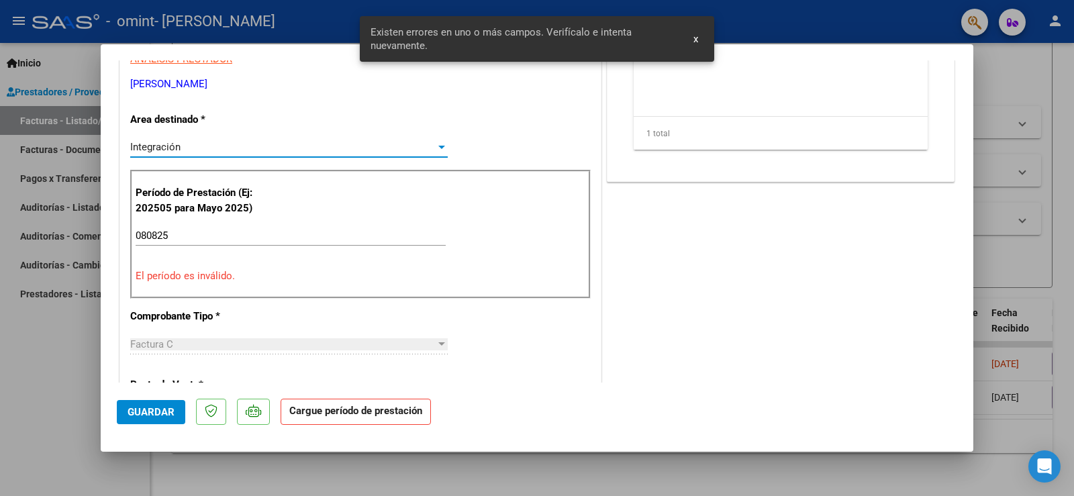
click at [181, 143] on div "Integración" at bounding box center [282, 147] width 305 height 12
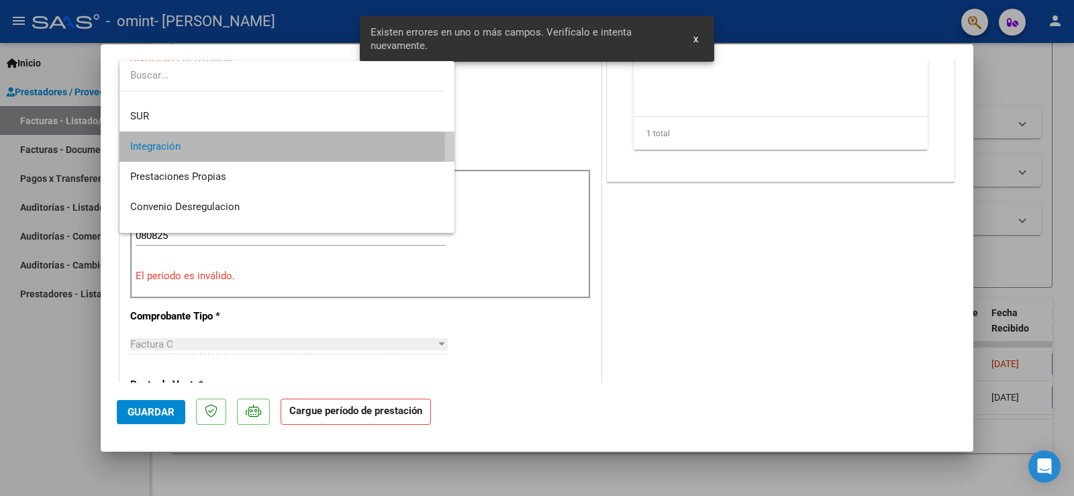
click at [181, 143] on span "Integración" at bounding box center [287, 147] width 314 height 30
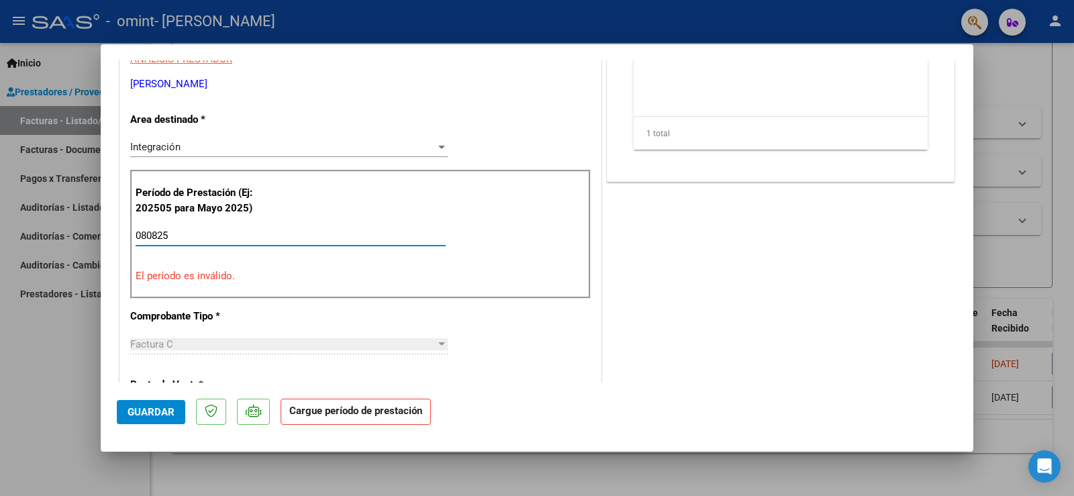
drag, startPoint x: 230, startPoint y: 233, endPoint x: 129, endPoint y: 233, distance: 101.4
click at [129, 233] on div "CUIT * 27-18083148-2 Ingresar CUIT ANALISIS PRESTADOR [PERSON_NAME] [PERSON_NAM…" at bounding box center [360, 466] width 481 height 1004
type input "0"
click at [152, 407] on span "Guardar" at bounding box center [151, 412] width 47 height 12
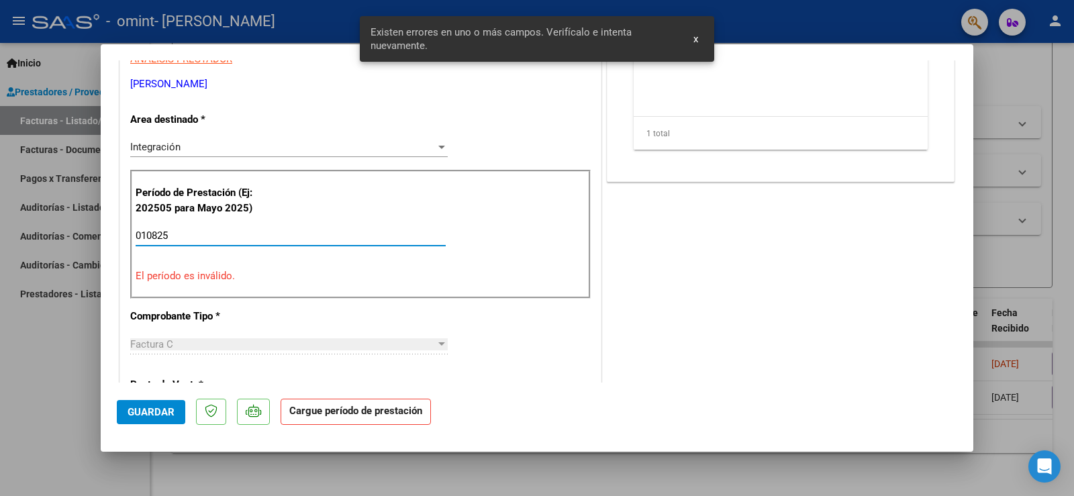
drag, startPoint x: 188, startPoint y: 230, endPoint x: 114, endPoint y: 236, distance: 74.1
click at [114, 236] on mat-dialog-content "COMPROBANTE VER COMPROBANTE ESTADO: Recibida. En proceso de confirmacion/acepta…" at bounding box center [537, 221] width 873 height 322
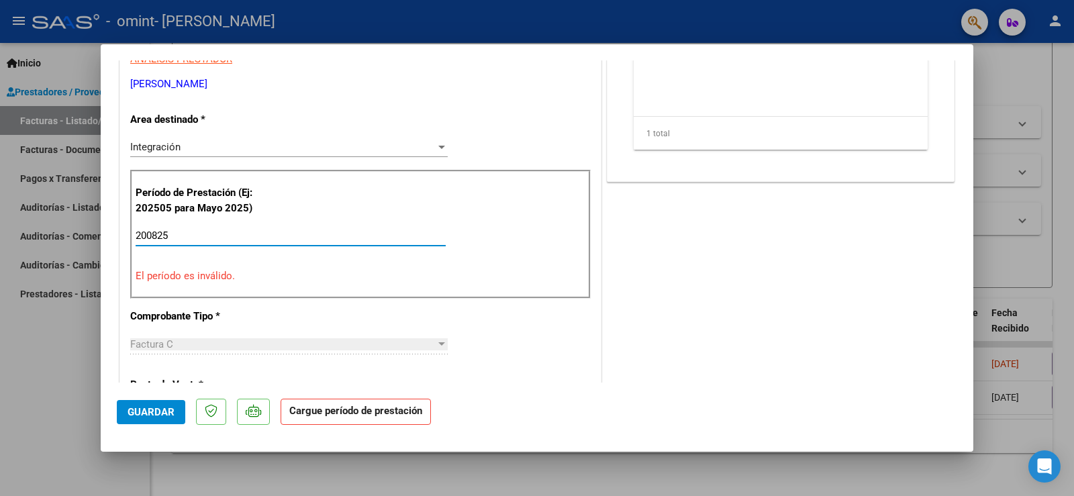
click at [166, 413] on span "Guardar" at bounding box center [151, 412] width 47 height 12
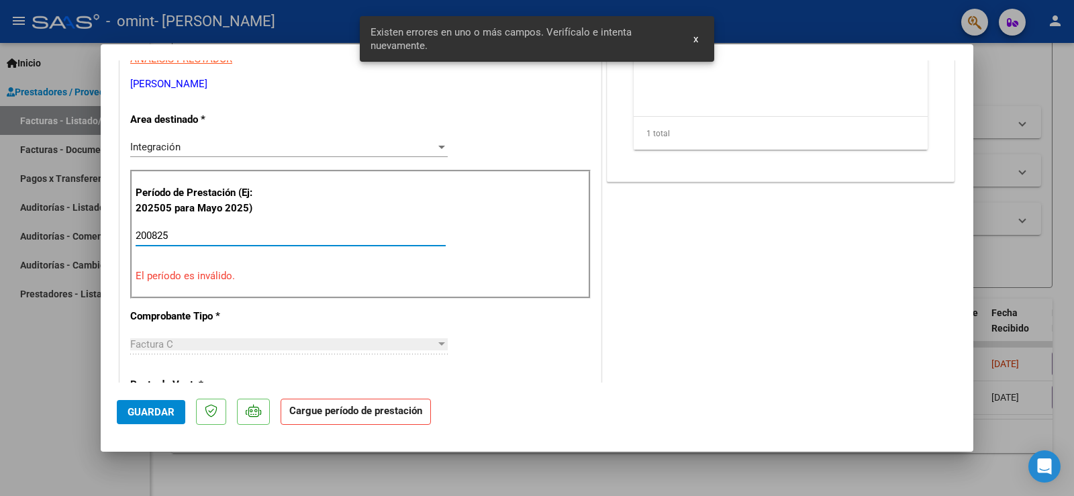
drag, startPoint x: 183, startPoint y: 235, endPoint x: 99, endPoint y: 248, distance: 85.5
click at [99, 248] on div "COMPROBANTE VER COMPROBANTE ESTADO: Recibida. En proceso de confirmacion/acepta…" at bounding box center [537, 248] width 1074 height 496
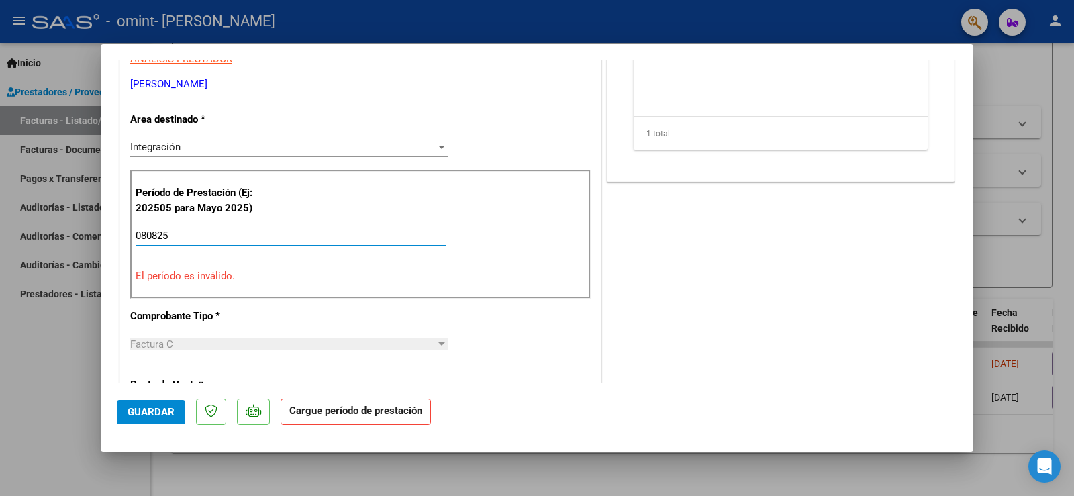
click at [153, 407] on span "Guardar" at bounding box center [151, 412] width 47 height 12
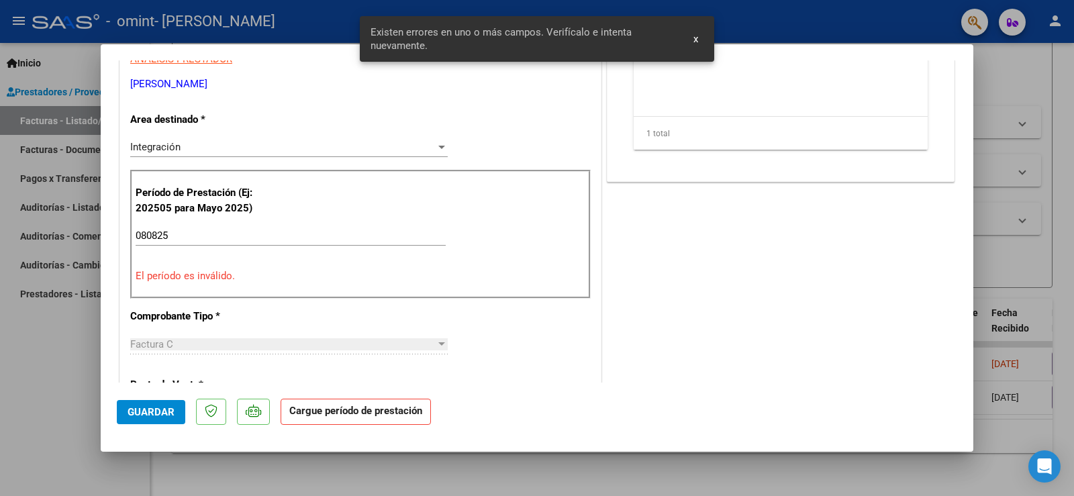
click at [153, 407] on span "Guardar" at bounding box center [151, 412] width 47 height 12
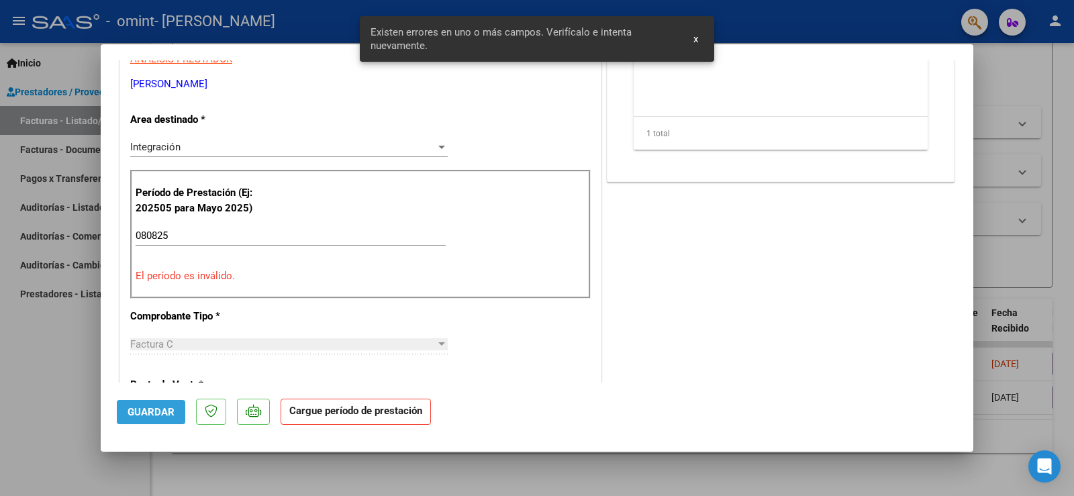
click at [153, 407] on span "Guardar" at bounding box center [151, 412] width 47 height 12
click at [272, 258] on div "Período de Prestación (Ej: 202505 para [DATE]) 080825 Ingrese el Período de Pre…" at bounding box center [360, 234] width 461 height 129
drag, startPoint x: 581, startPoint y: 251, endPoint x: 626, endPoint y: 242, distance: 46.5
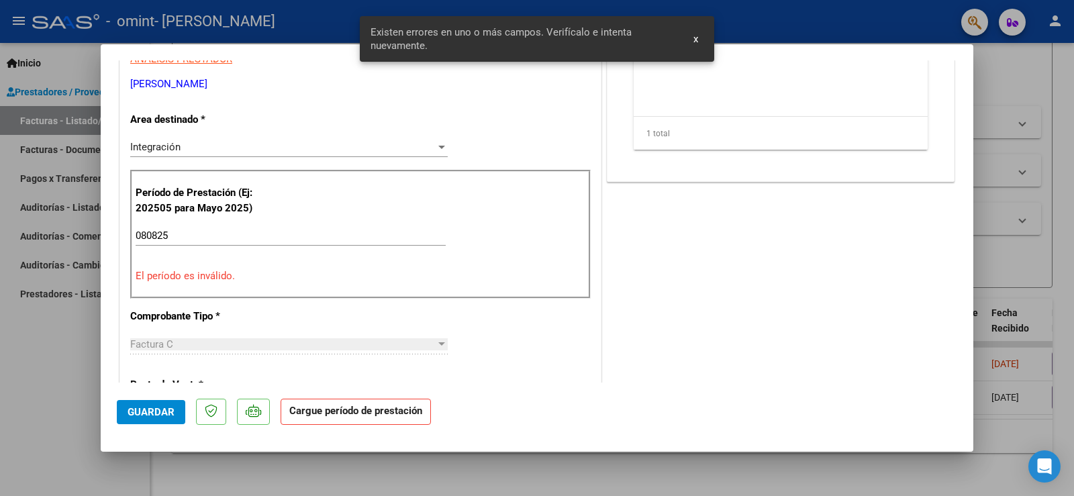
click at [593, 248] on div "CUIT * 27-18083148-2 Ingresar CUIT ANALISIS PRESTADOR [PERSON_NAME] [PERSON_NAM…" at bounding box center [360, 466] width 481 height 1004
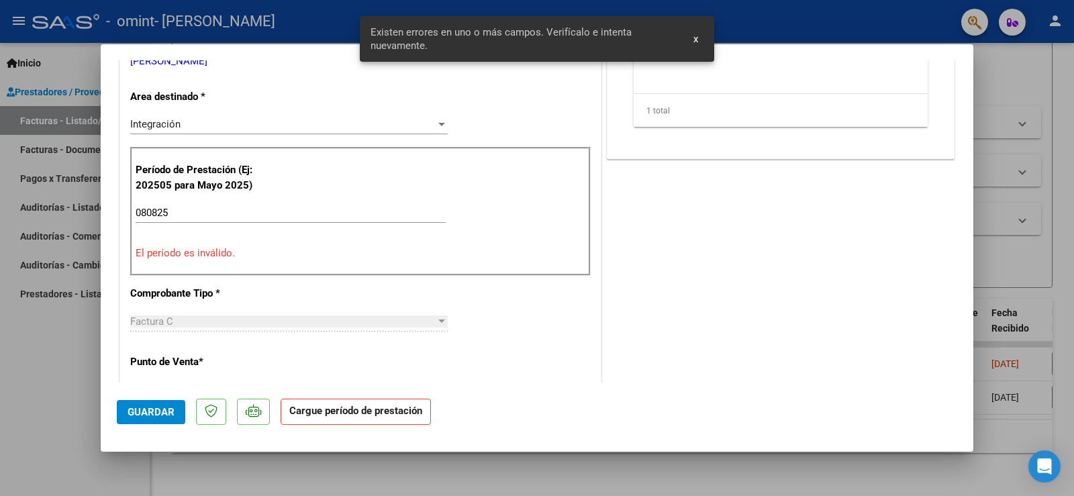
scroll to position [0, 0]
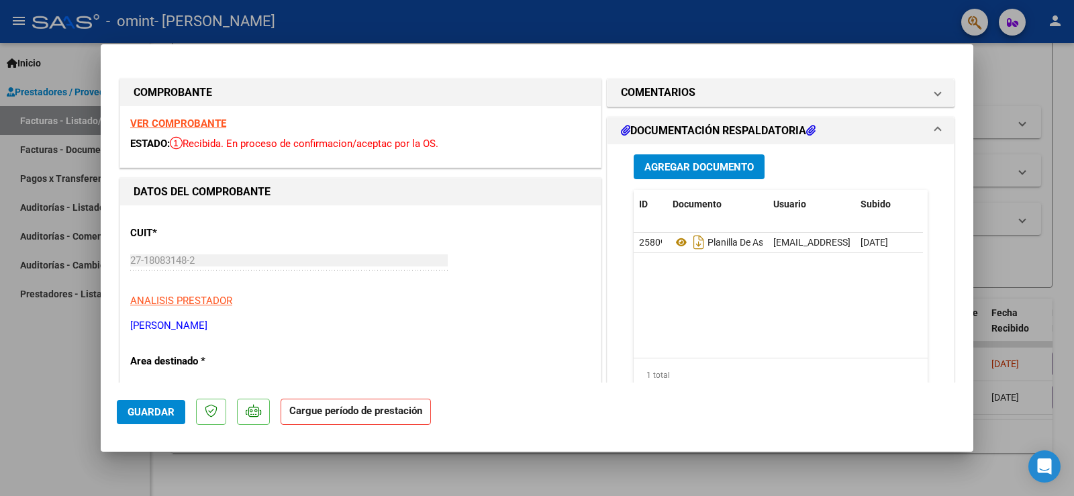
click at [199, 244] on div "CUIT * 27-18083148-2 Ingresar CUIT ANALISIS PRESTADOR [PERSON_NAME] [PERSON_NAM…" at bounding box center [360, 274] width 461 height 118
drag, startPoint x: 216, startPoint y: 163, endPoint x: 218, endPoint y: 180, distance: 16.8
click at [177, 138] on icon at bounding box center [176, 142] width 13 height 13
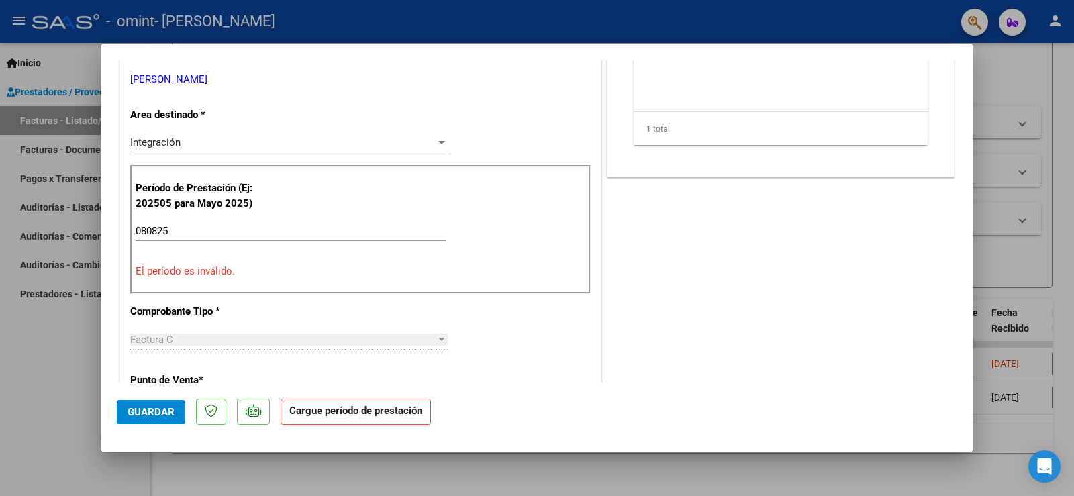
scroll to position [249, 0]
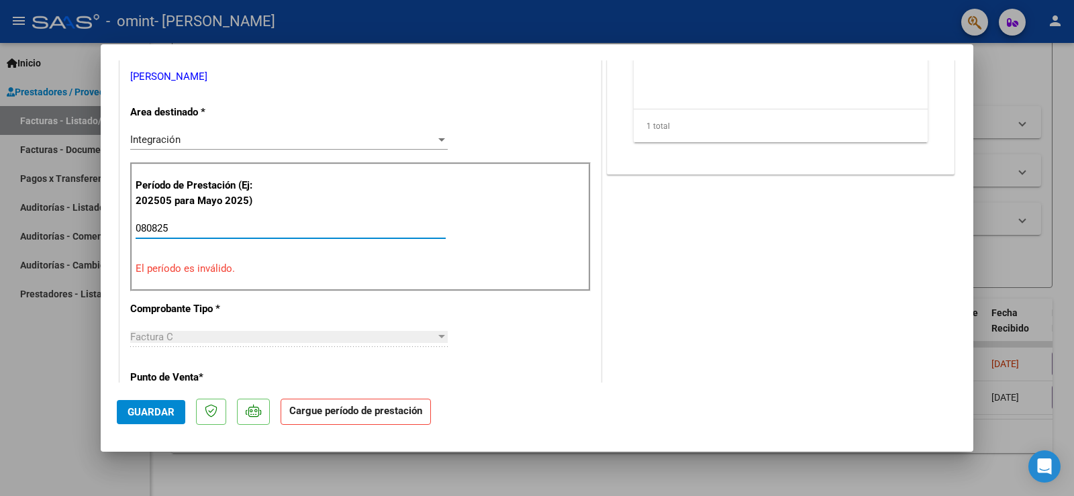
drag, startPoint x: 188, startPoint y: 232, endPoint x: 134, endPoint y: 234, distance: 54.4
click at [134, 234] on div "Período de Prestación (Ej: 202505 para [DATE]) 080825 Ingrese el Período de Pre…" at bounding box center [360, 226] width 461 height 129
type input "082508"
click at [164, 413] on span "Guardar" at bounding box center [151, 412] width 47 height 12
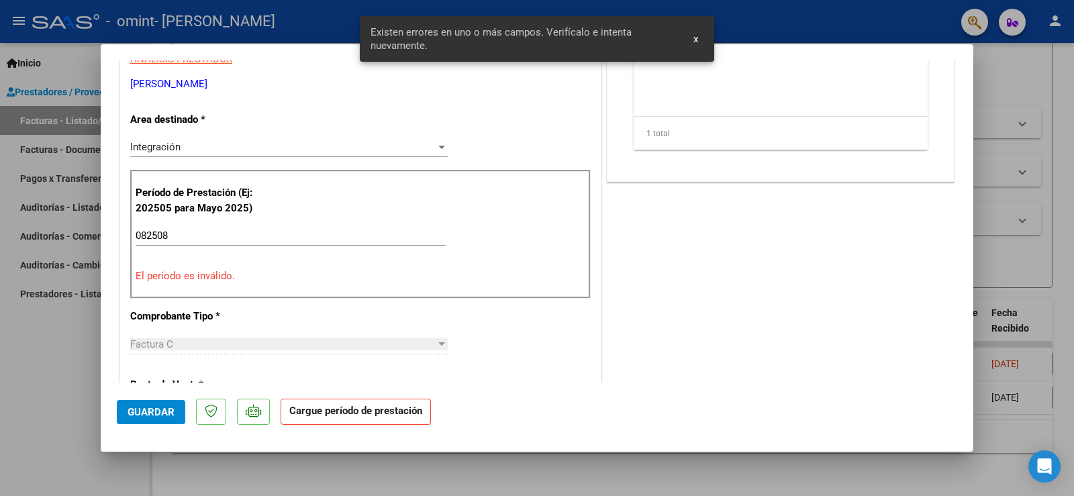
click at [164, 413] on span "Guardar" at bounding box center [151, 412] width 47 height 12
drag, startPoint x: 197, startPoint y: 237, endPoint x: 122, endPoint y: 241, distance: 74.6
click at [122, 241] on div "CUIT * 27-18083148-2 Ingresar CUIT ANALISIS PRESTADOR [PERSON_NAME] [PERSON_NAM…" at bounding box center [360, 466] width 481 height 1004
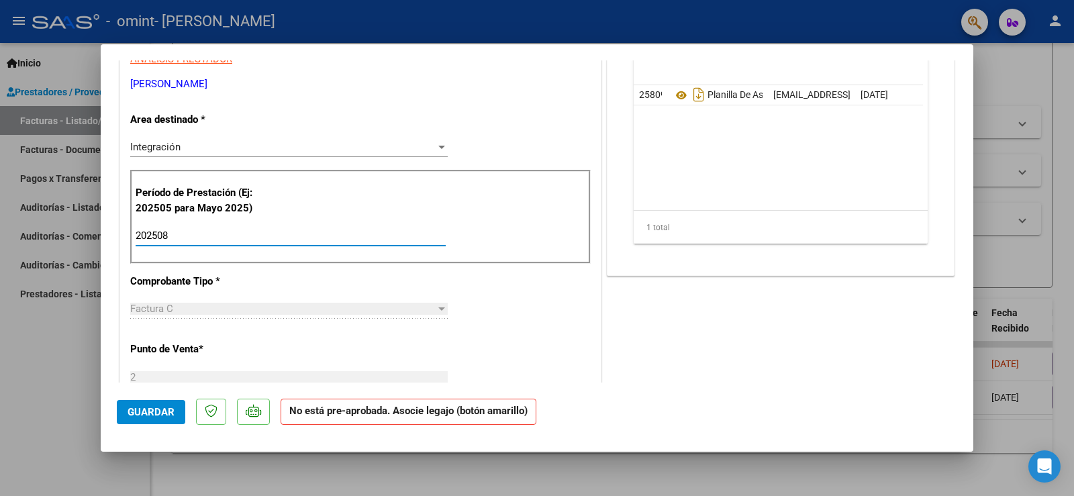
type input "202508"
click at [158, 417] on span "Guardar" at bounding box center [151, 412] width 47 height 12
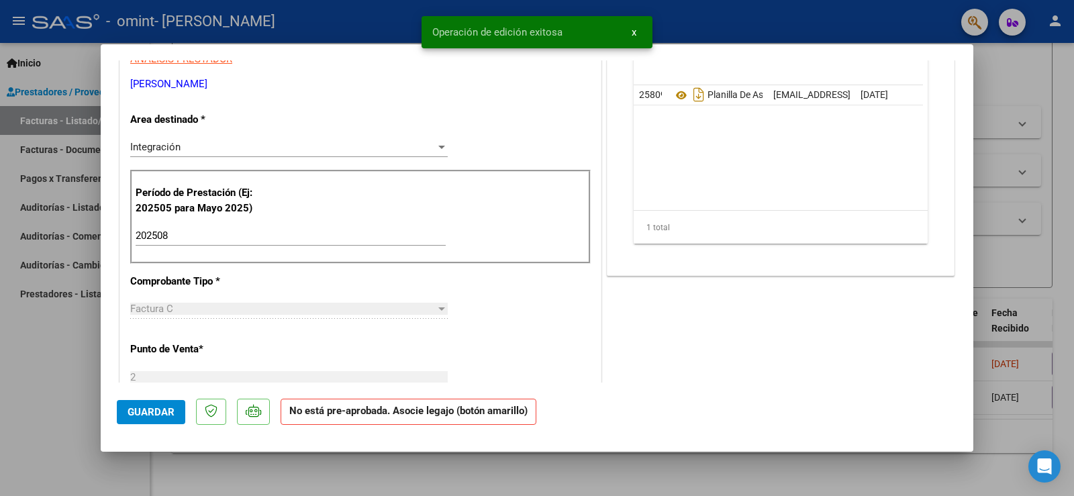
click at [154, 407] on span "Guardar" at bounding box center [151, 412] width 47 height 12
drag, startPoint x: 1003, startPoint y: 129, endPoint x: 973, endPoint y: 159, distance: 42.7
click at [1003, 130] on div at bounding box center [537, 248] width 1074 height 496
type input "$ 0,00"
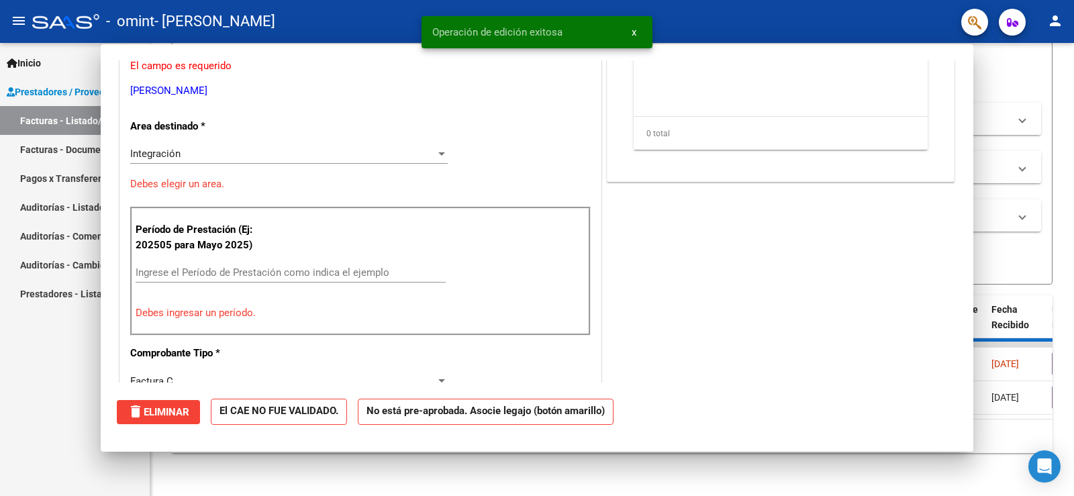
scroll to position [248, 0]
